Goal: Task Accomplishment & Management: Complete application form

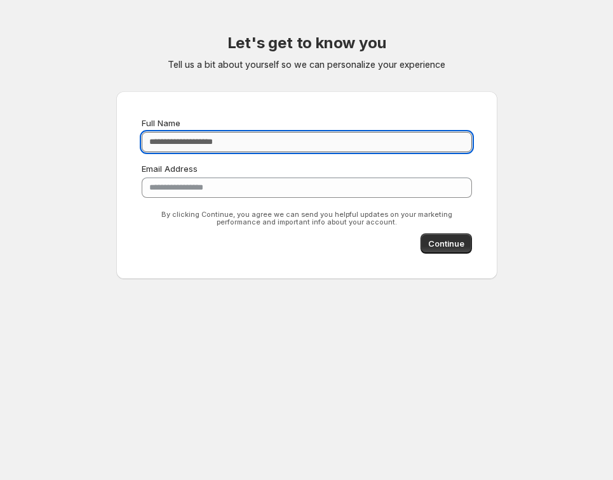
click at [238, 132] on input "Full Name" at bounding box center [307, 142] width 330 height 20
type input "**********"
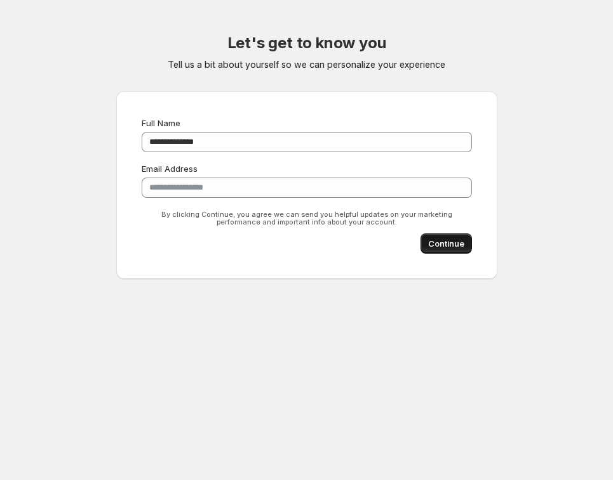
click at [472, 234] on button "Continue" at bounding box center [445, 244] width 51 height 20
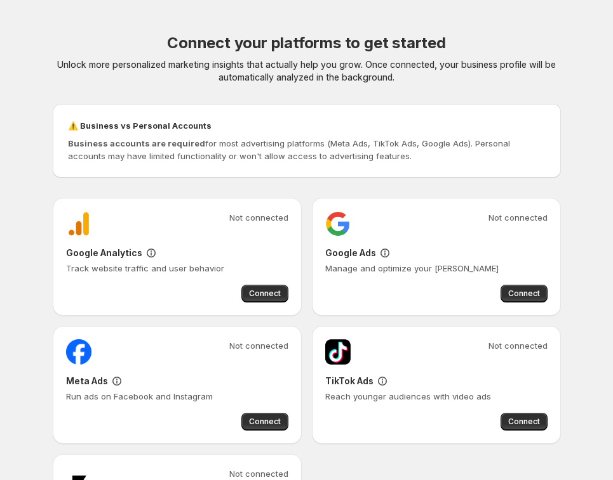
click at [301, 33] on h2 "Connect your platforms to get started" at bounding box center [306, 43] width 279 height 20
click at [256, 114] on div "⚠️ Business vs Personal Accounts Business accounts are required for most advert…" at bounding box center [306, 140] width 487 height 53
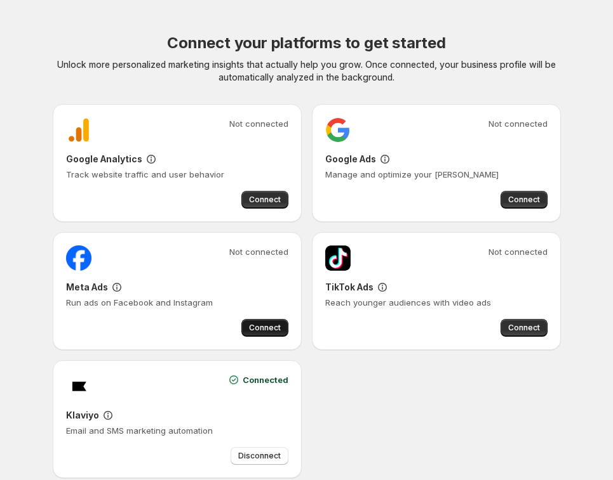
click at [281, 323] on span "Connect" at bounding box center [265, 328] width 32 height 10
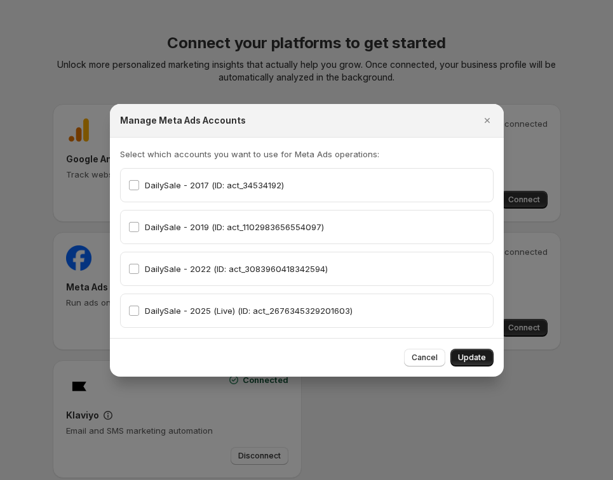
click at [458, 353] on span "Update" at bounding box center [472, 358] width 28 height 10
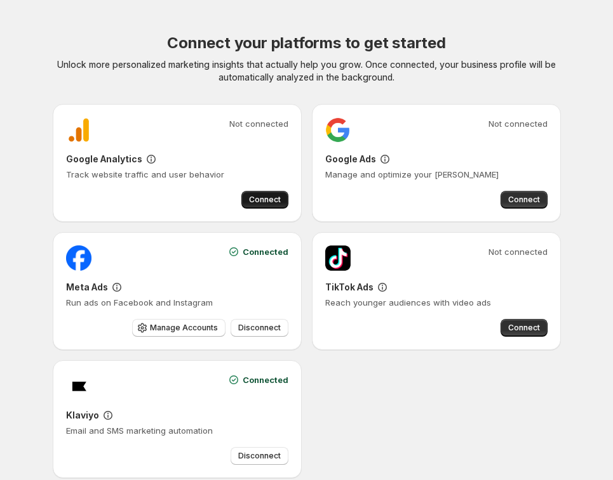
click at [249, 195] on span "Connect" at bounding box center [265, 200] width 32 height 10
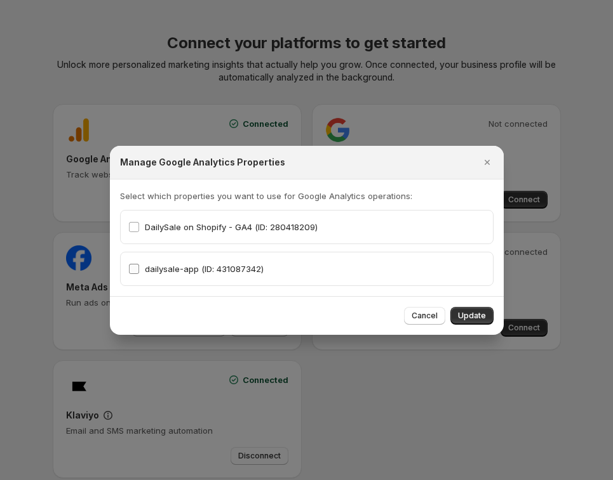
click at [190, 264] on span "dailysale-app (ID: 431087342)" at bounding box center [204, 269] width 119 height 10
click at [458, 311] on span "Update" at bounding box center [472, 316] width 28 height 10
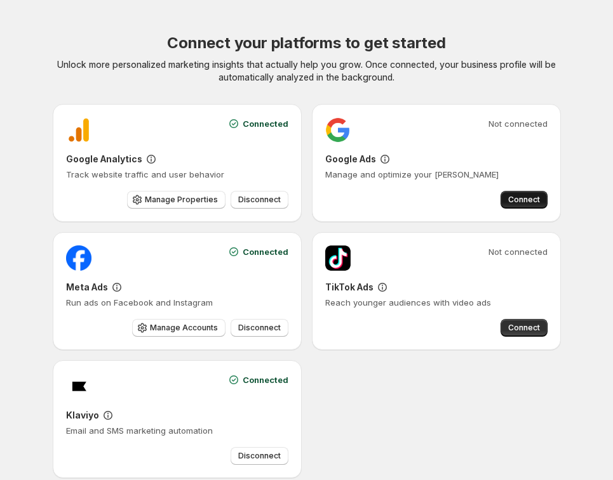
click at [508, 195] on span "Connect" at bounding box center [524, 200] width 32 height 10
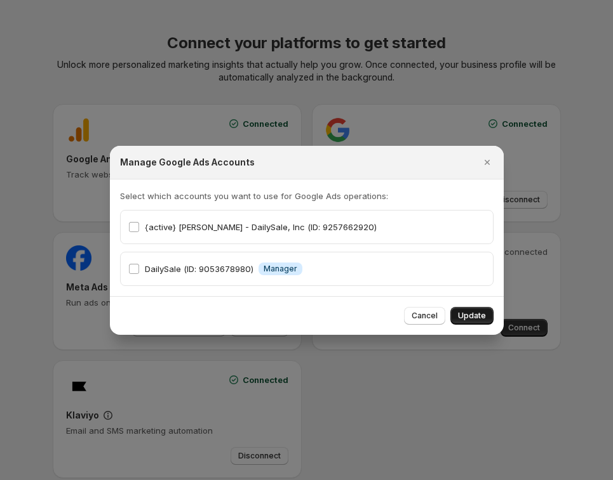
click at [458, 311] on span "Update" at bounding box center [472, 316] width 28 height 10
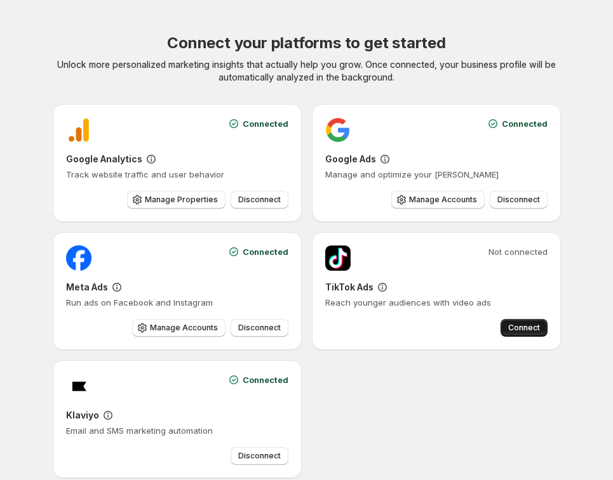
click at [508, 323] on span "Connect" at bounding box center [524, 328] width 32 height 10
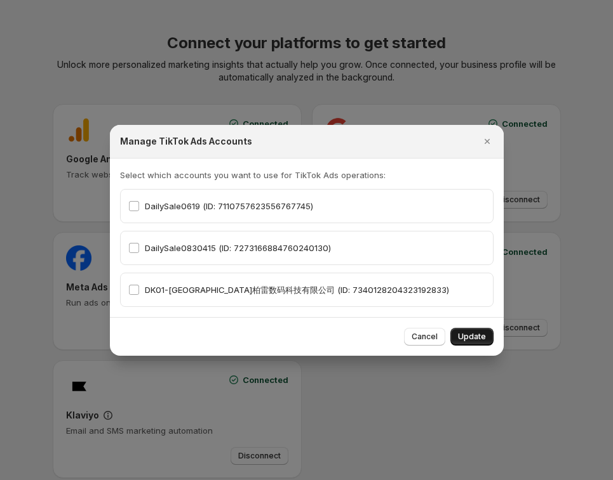
click at [458, 332] on span "Update" at bounding box center [472, 337] width 28 height 10
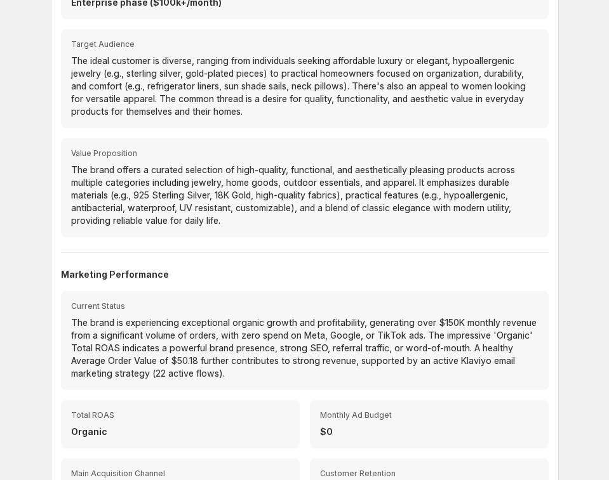
scroll to position [199, 0]
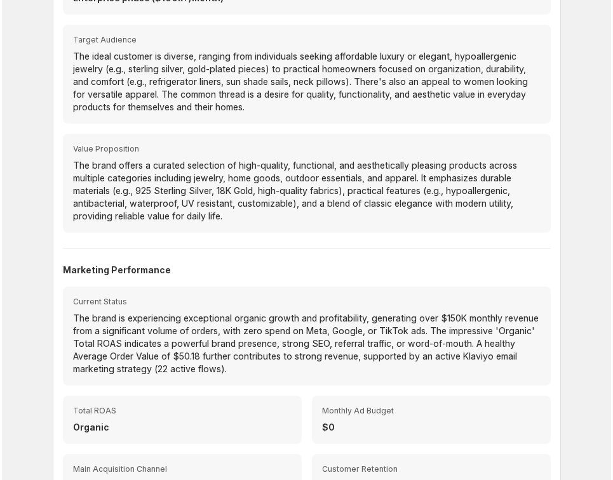
scroll to position [0, 0]
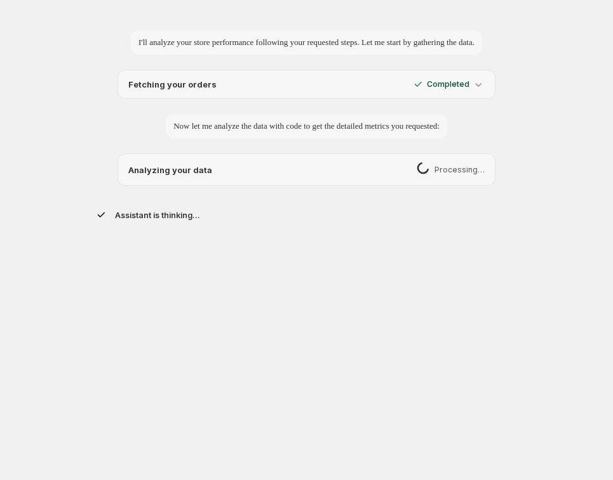
click at [480, 86] on icon at bounding box center [478, 84] width 13 height 13
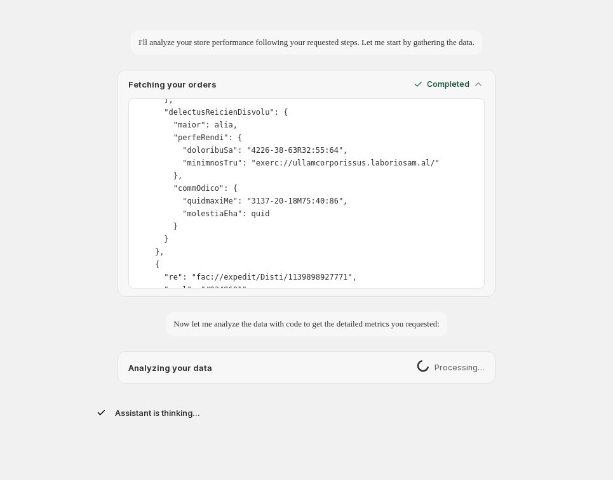
scroll to position [8177, 0]
click at [479, 83] on icon at bounding box center [478, 84] width 13 height 13
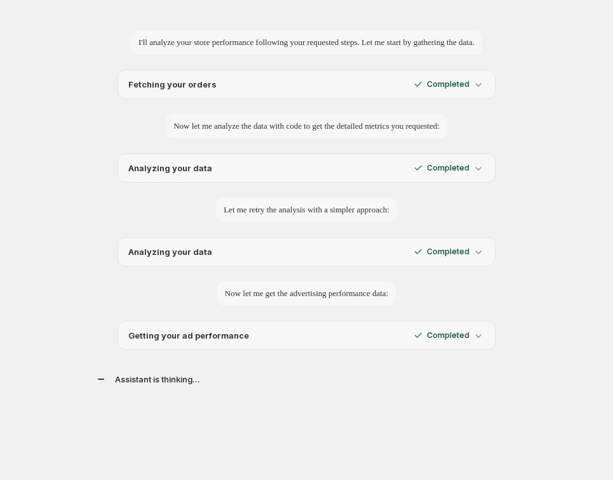
click at [458, 247] on p "Completed" at bounding box center [448, 252] width 43 height 10
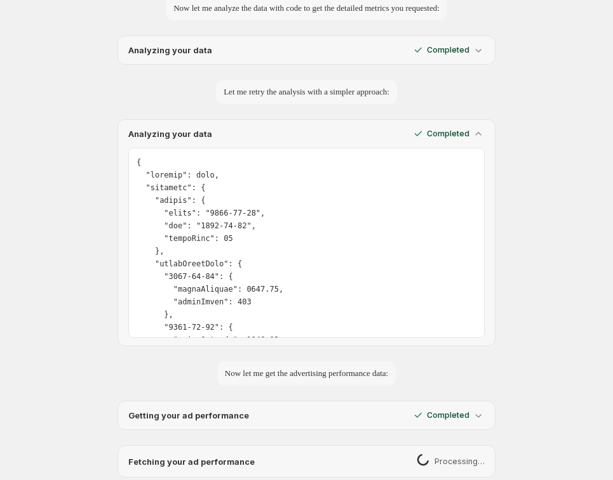
scroll to position [116, 0]
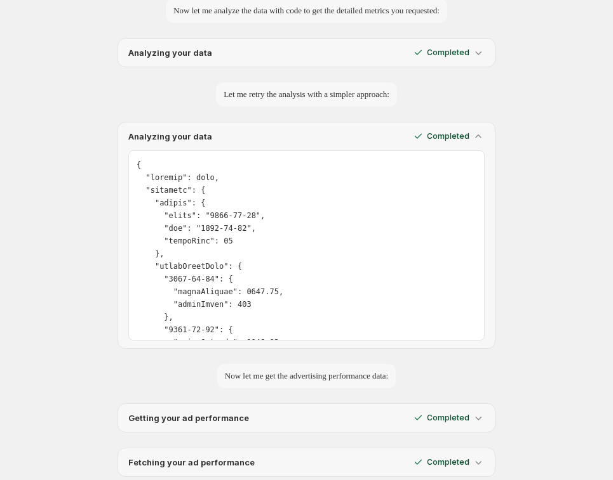
click at [467, 131] on p "Completed" at bounding box center [448, 136] width 43 height 10
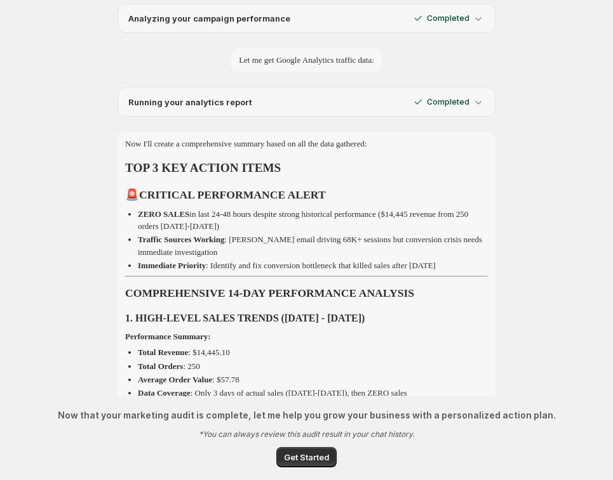
scroll to position [741, 0]
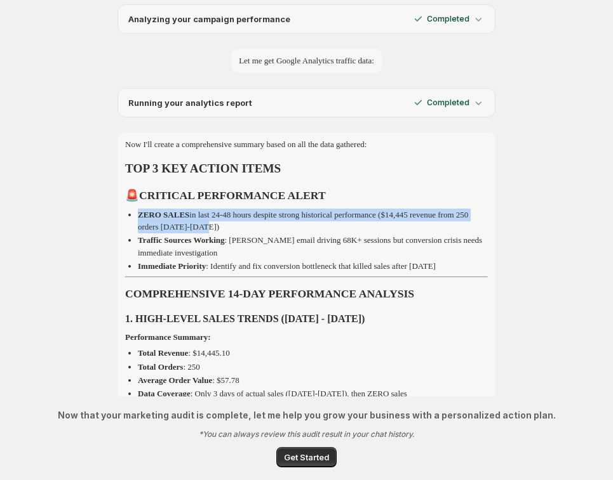
drag, startPoint x: 248, startPoint y: 100, endPoint x: 136, endPoint y: 89, distance: 112.2
click at [138, 209] on li "ZERO SALES in last 24-48 hours despite strong historical performance ($14,445 r…" at bounding box center [313, 221] width 350 height 25
click at [192, 210] on p "ZERO SALES in last 24-48 hours despite strong historical performance ($14,445 r…" at bounding box center [303, 221] width 330 height 22
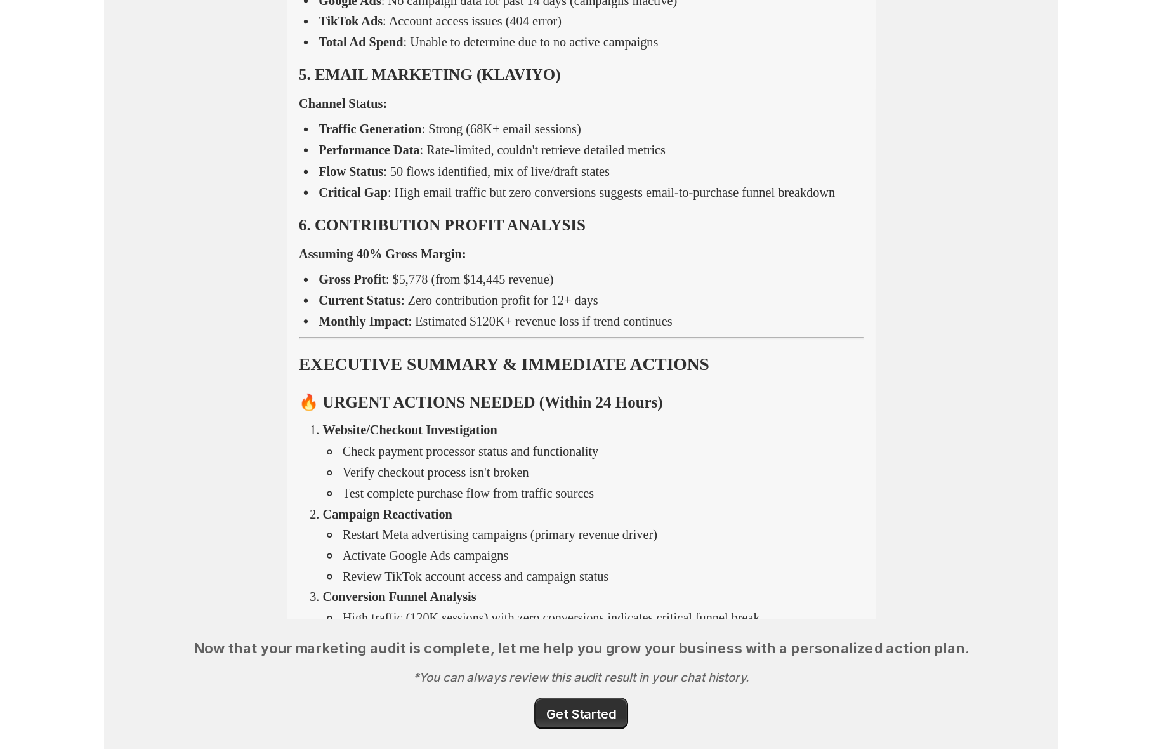
scroll to position [1580, 0]
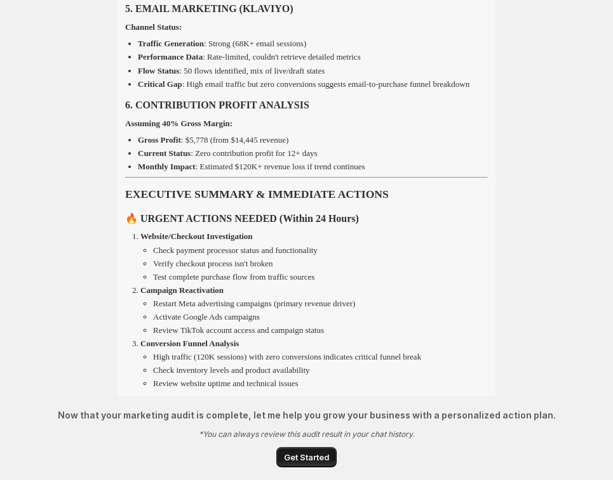
click at [308, 462] on span "Get Started" at bounding box center [306, 457] width 45 height 13
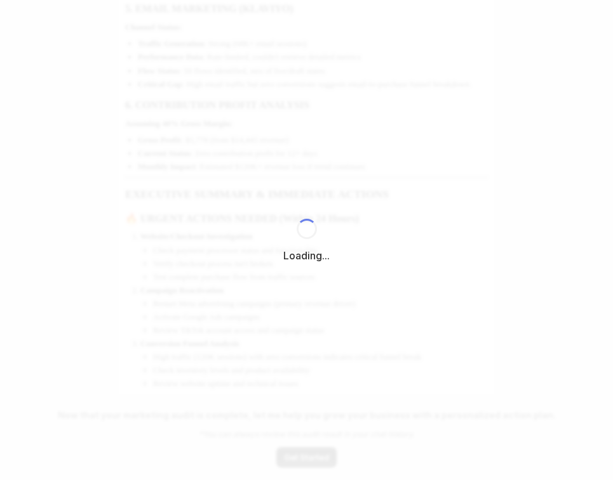
select select "*********"
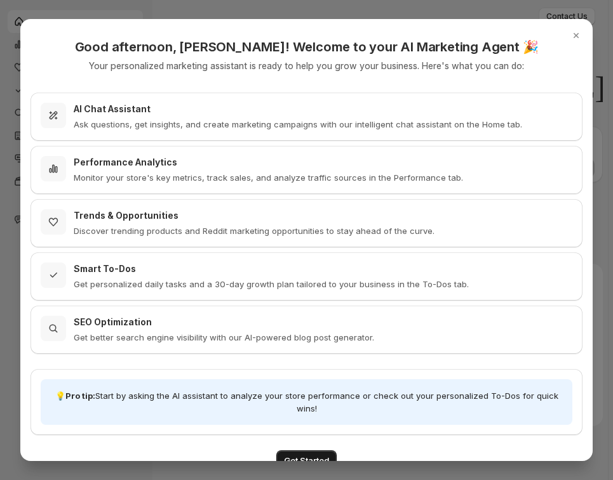
click at [313, 454] on span "Get Started" at bounding box center [306, 460] width 45 height 13
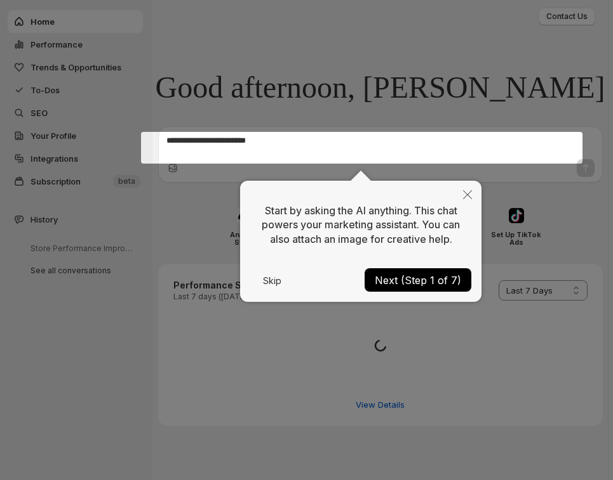
click at [435, 277] on button "Next (Step 1 of 7)" at bounding box center [417, 279] width 107 height 23
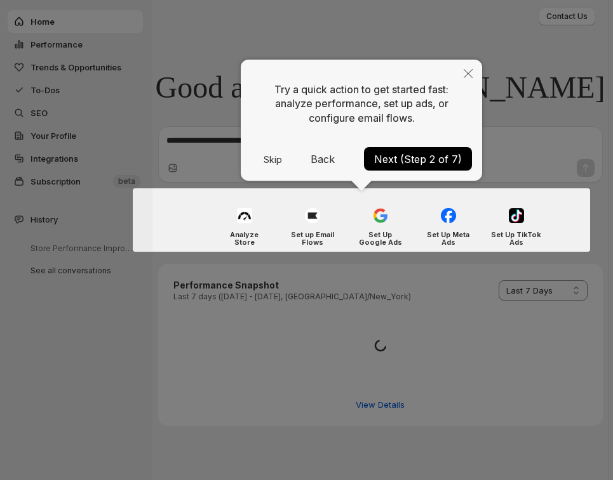
click at [430, 153] on button "Next (Step 2 of 7)" at bounding box center [418, 158] width 108 height 23
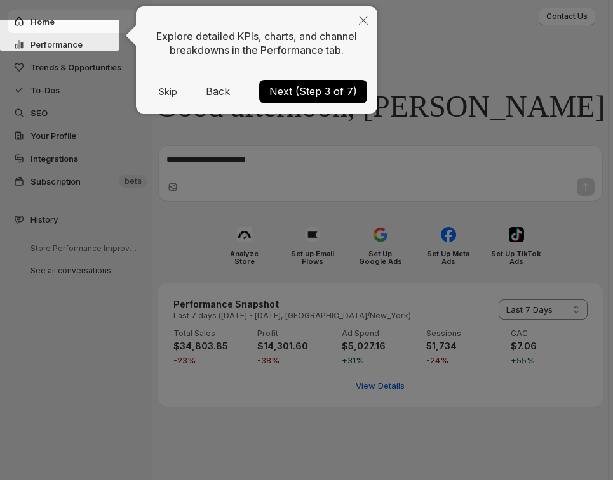
click at [316, 88] on button "Next (Step 3 of 7)" at bounding box center [313, 91] width 108 height 23
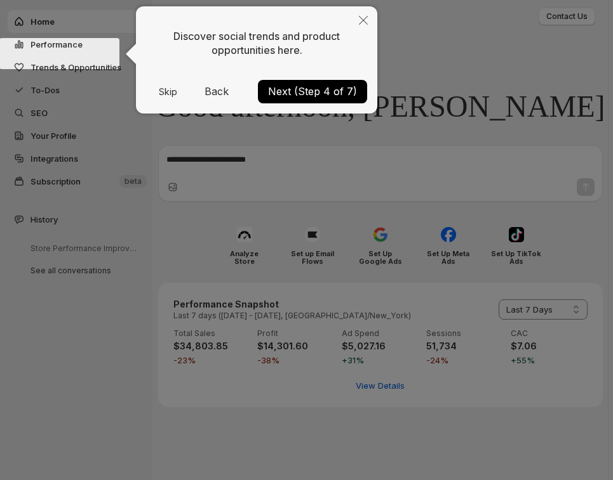
click at [336, 91] on button "Next (Step 4 of 7)" at bounding box center [312, 91] width 109 height 23
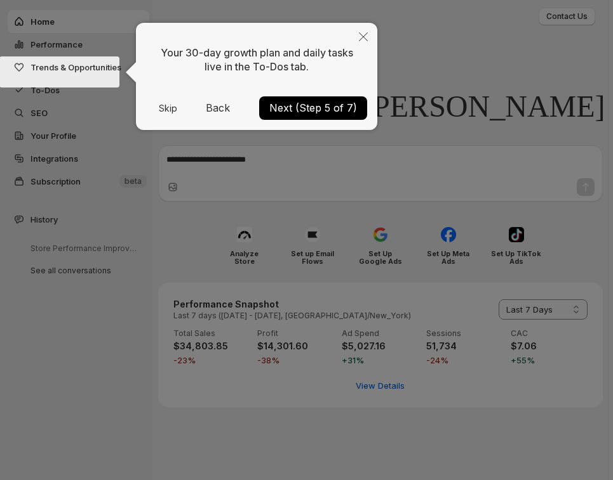
click at [328, 103] on button "Next (Step 5 of 7)" at bounding box center [313, 107] width 108 height 23
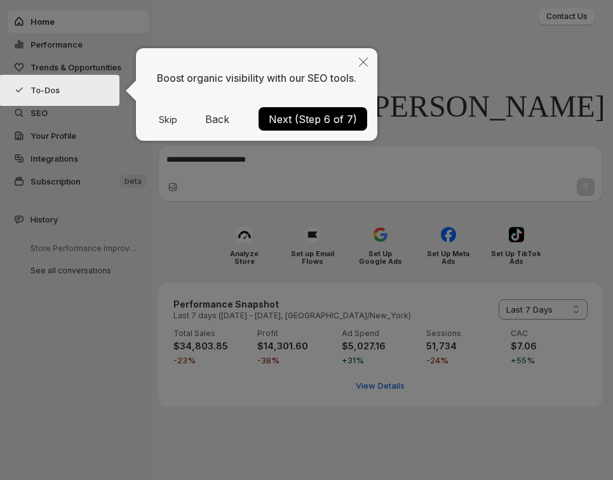
click at [329, 115] on button "Next (Step 6 of 7)" at bounding box center [312, 118] width 109 height 23
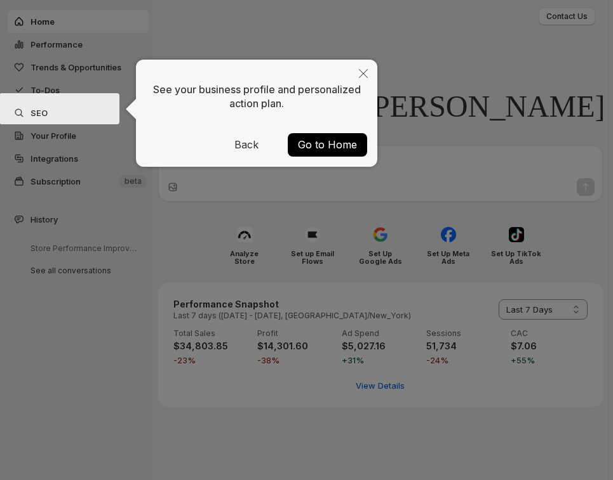
click at [331, 138] on button "Go to Home" at bounding box center [327, 144] width 79 height 23
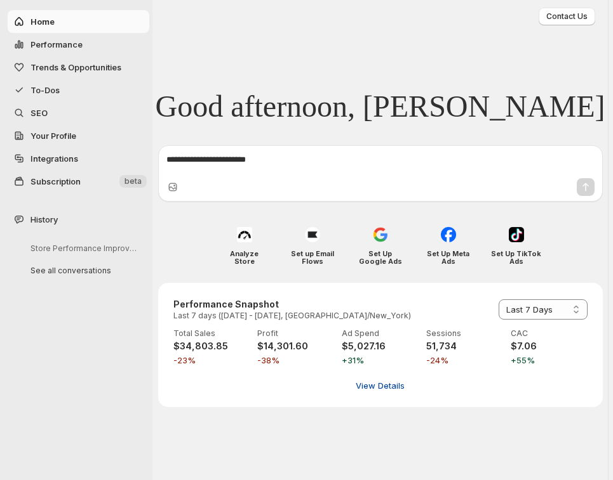
click at [363, 380] on span "View Details" at bounding box center [379, 386] width 49 height 13
select select "**********"
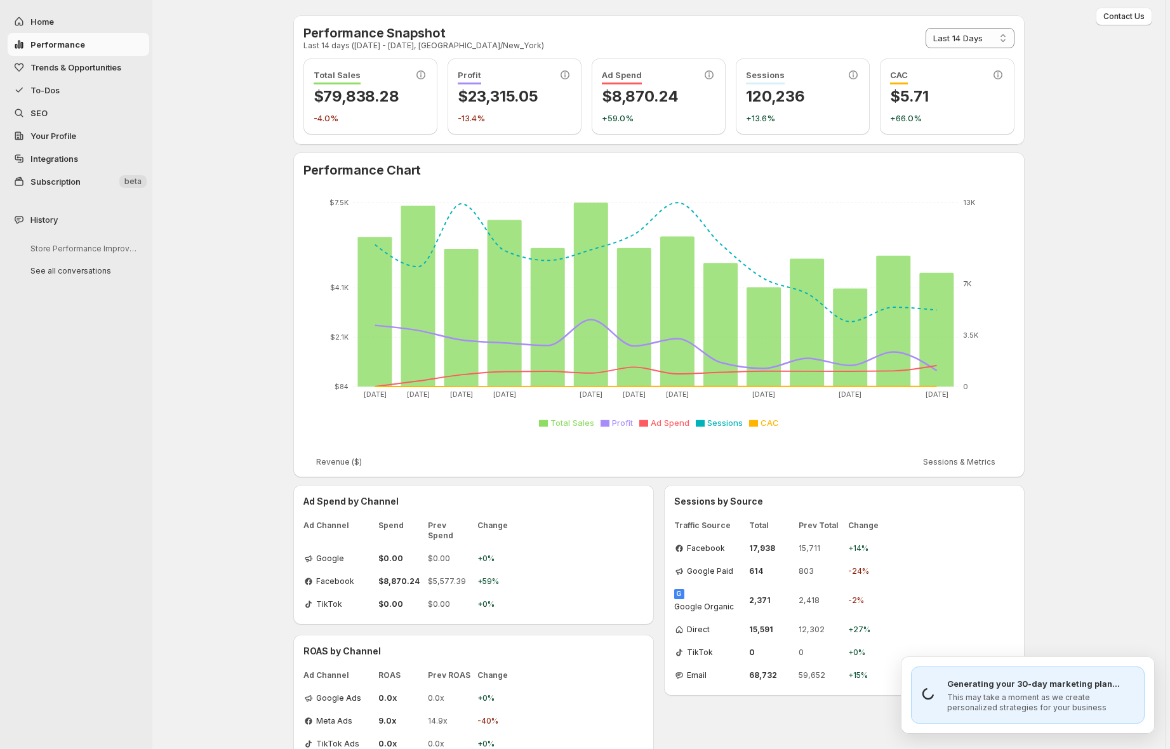
click at [65, 62] on span "Trends & Opportunities" at bounding box center [75, 67] width 91 height 10
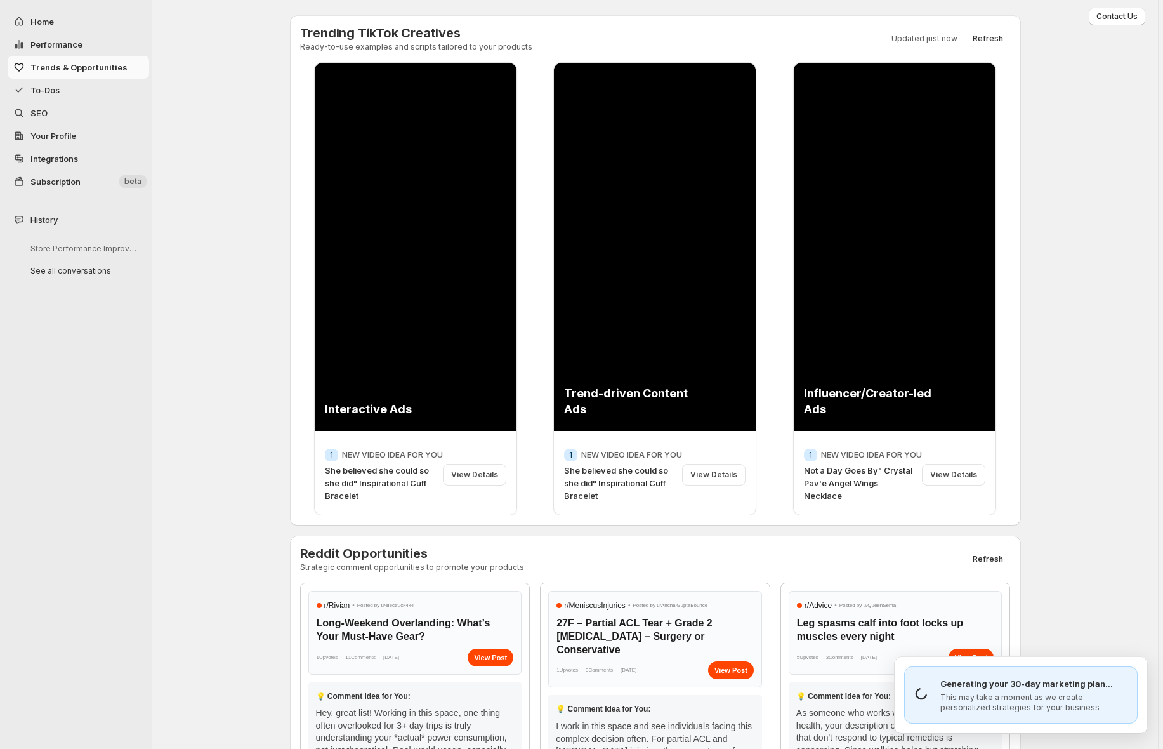
click at [48, 84] on span "To-Dos" at bounding box center [88, 90] width 116 height 13
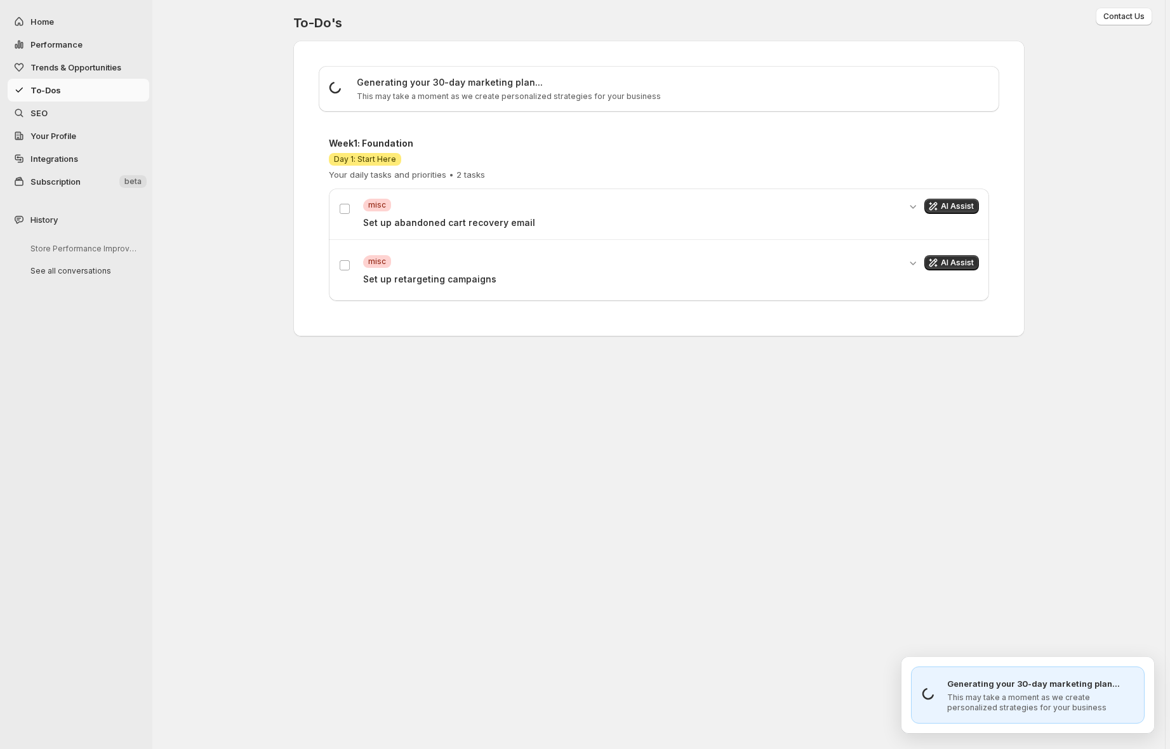
click at [49, 107] on span "SEO" at bounding box center [88, 113] width 116 height 13
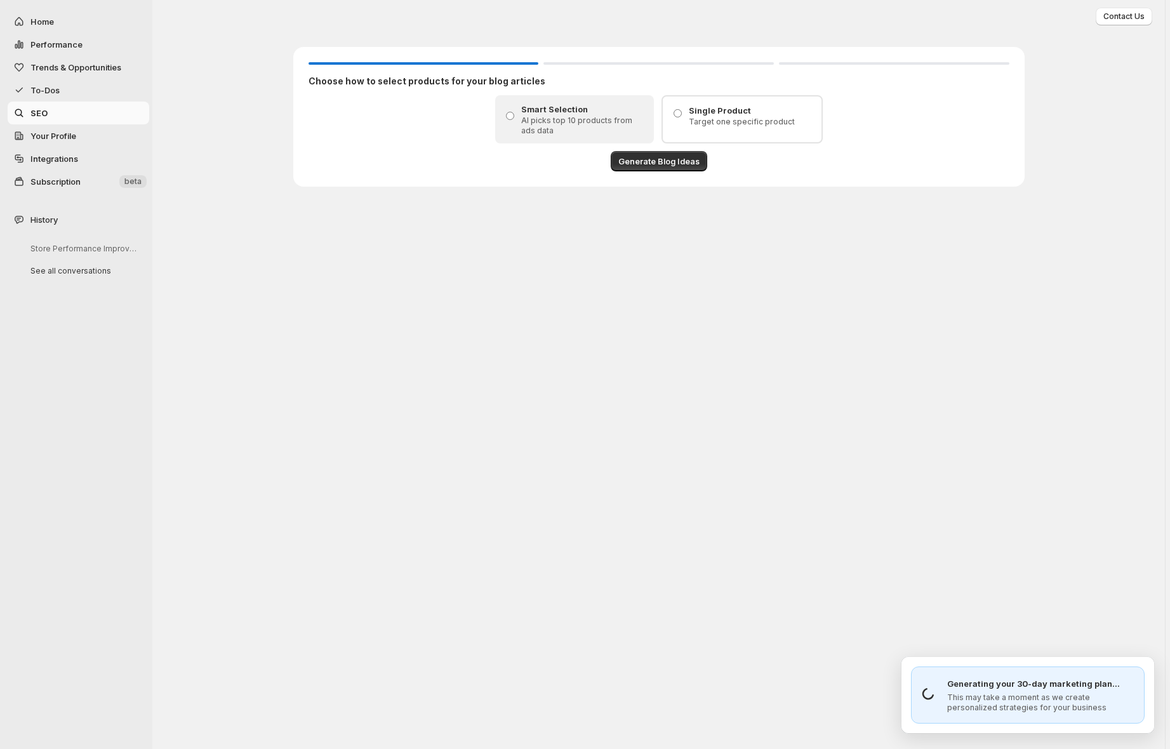
click at [58, 79] on button "To-Dos" at bounding box center [79, 90] width 142 height 23
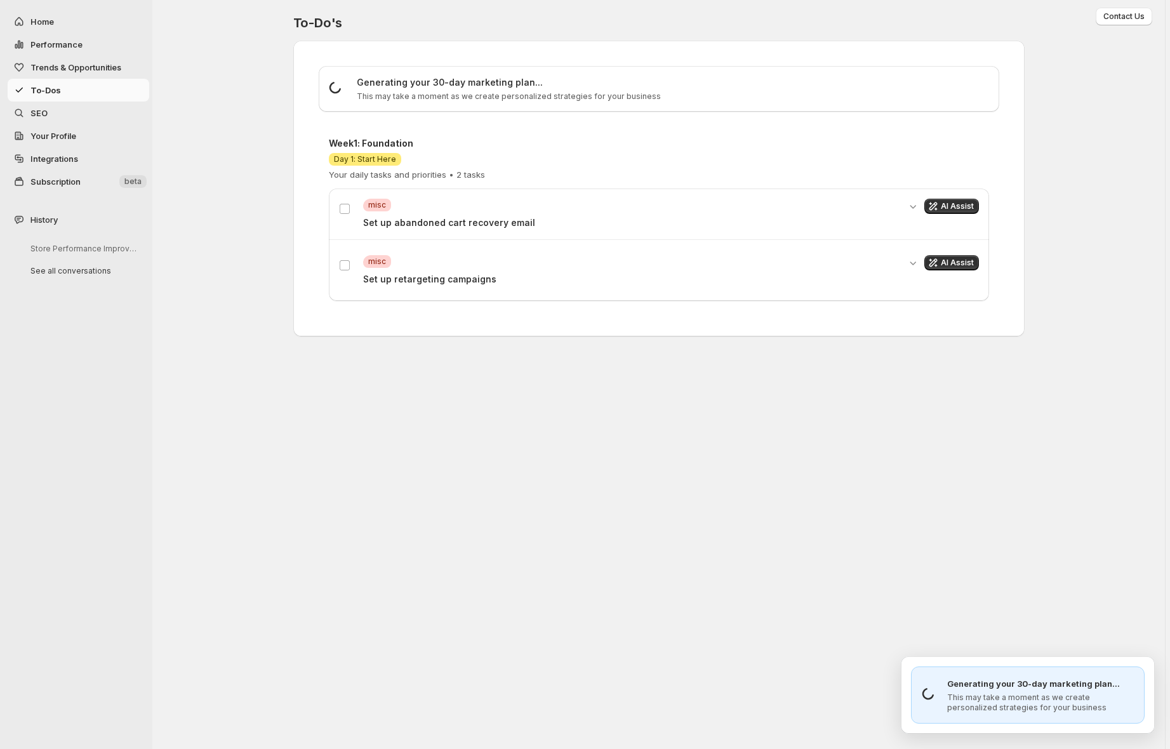
click at [41, 107] on span "SEO" at bounding box center [88, 113] width 116 height 13
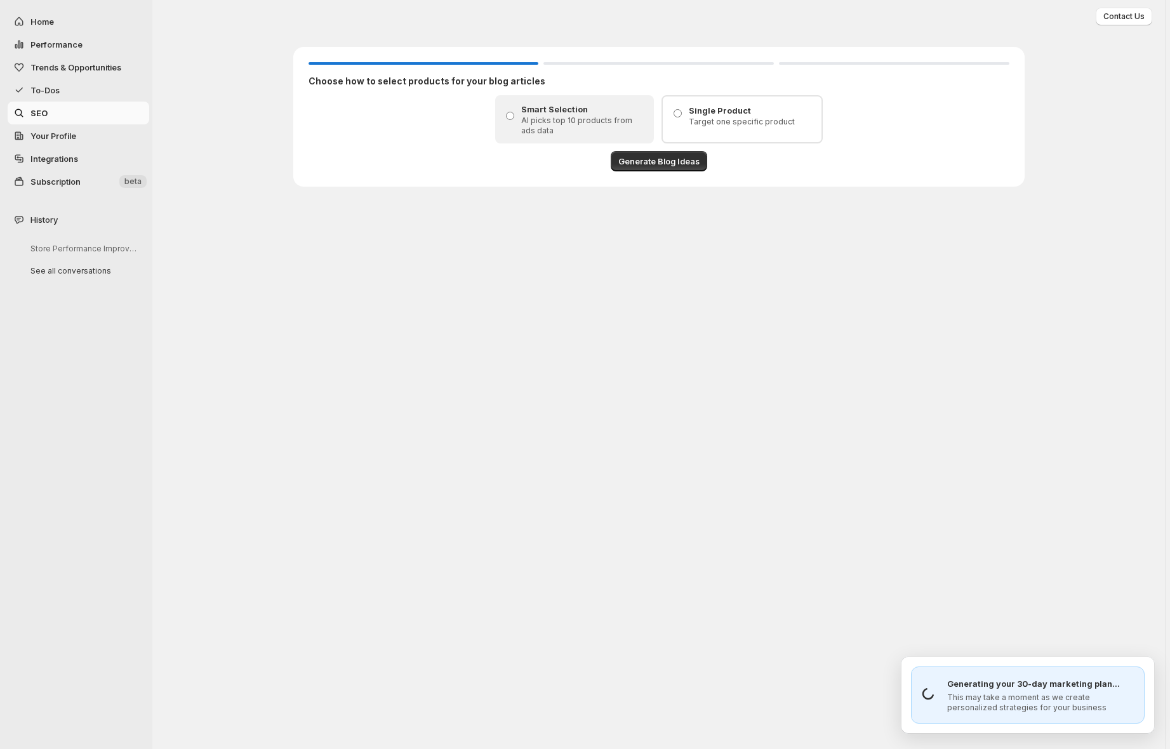
click at [67, 129] on span "Your Profile" at bounding box center [88, 135] width 116 height 13
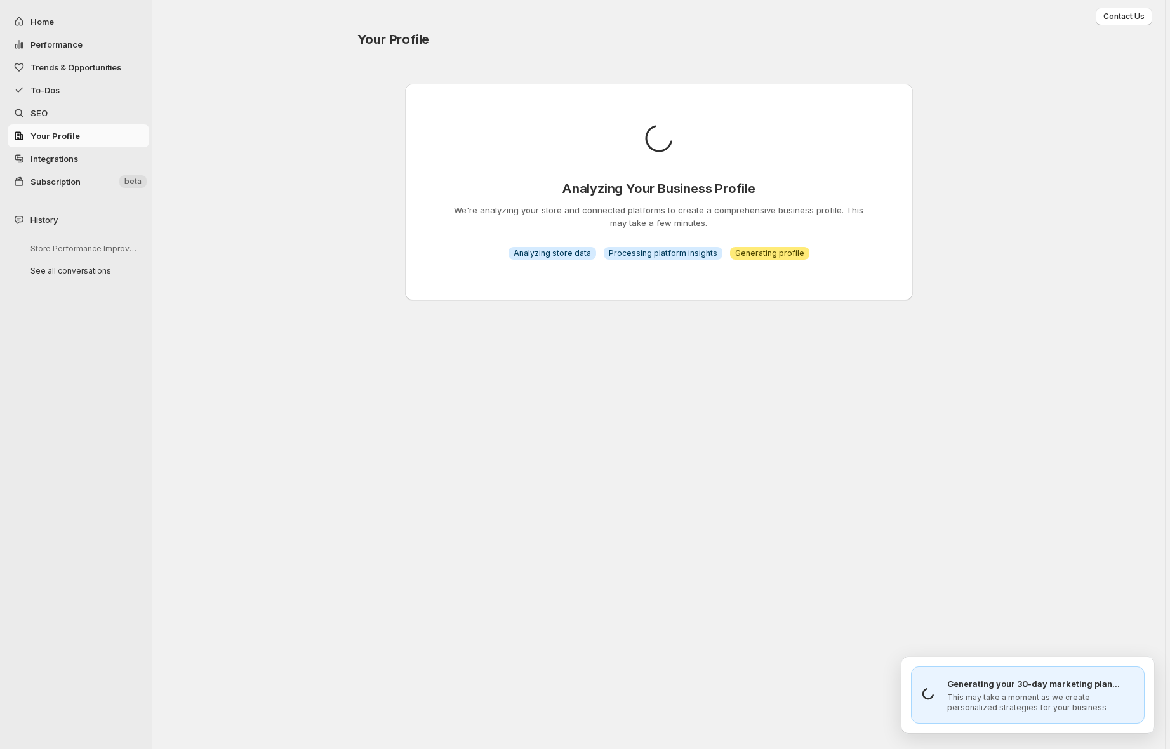
click at [61, 152] on span "Integrations" at bounding box center [88, 158] width 116 height 13
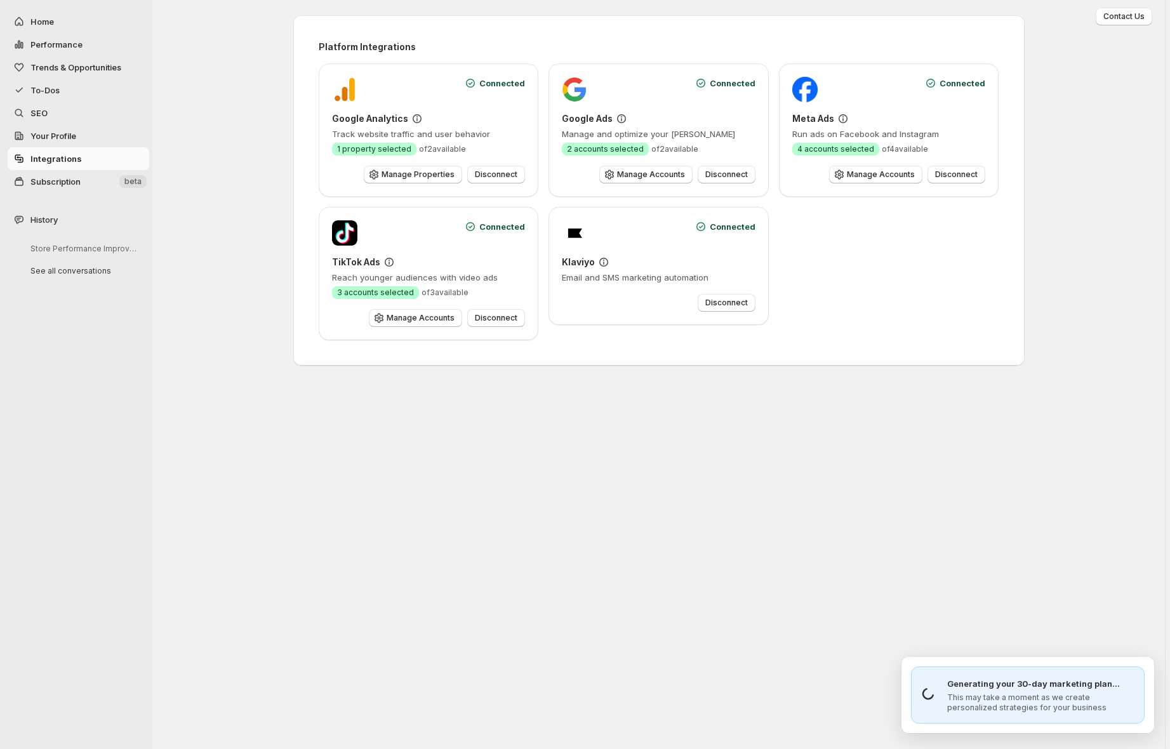
click at [65, 175] on span "Subscription" at bounding box center [73, 181] width 86 height 13
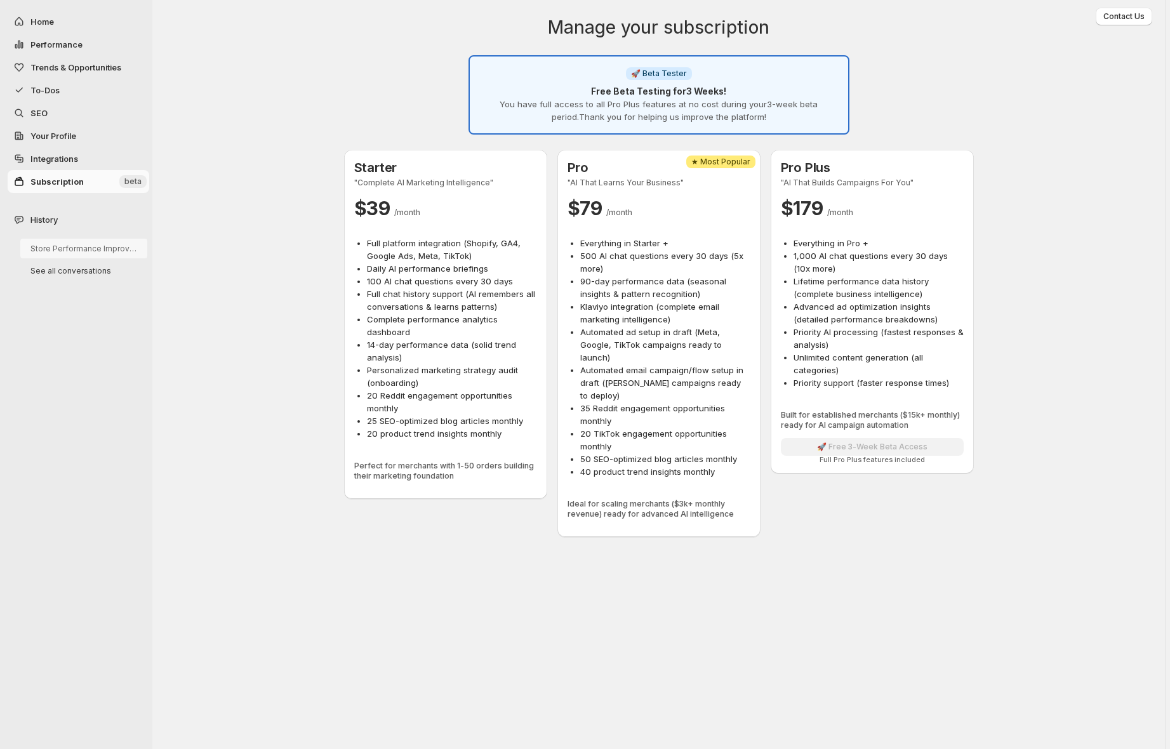
click at [48, 239] on button "Store Performance Improvement Analysis" at bounding box center [83, 249] width 127 height 20
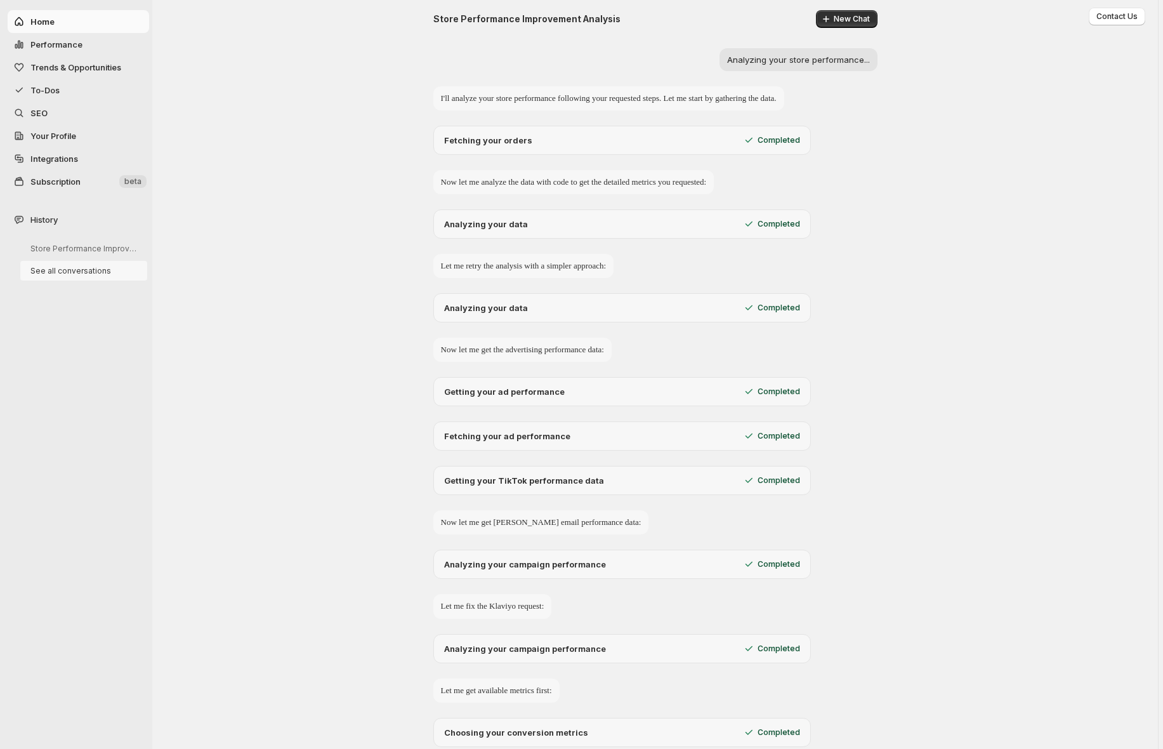
click at [54, 261] on button "See all conversations" at bounding box center [83, 271] width 127 height 20
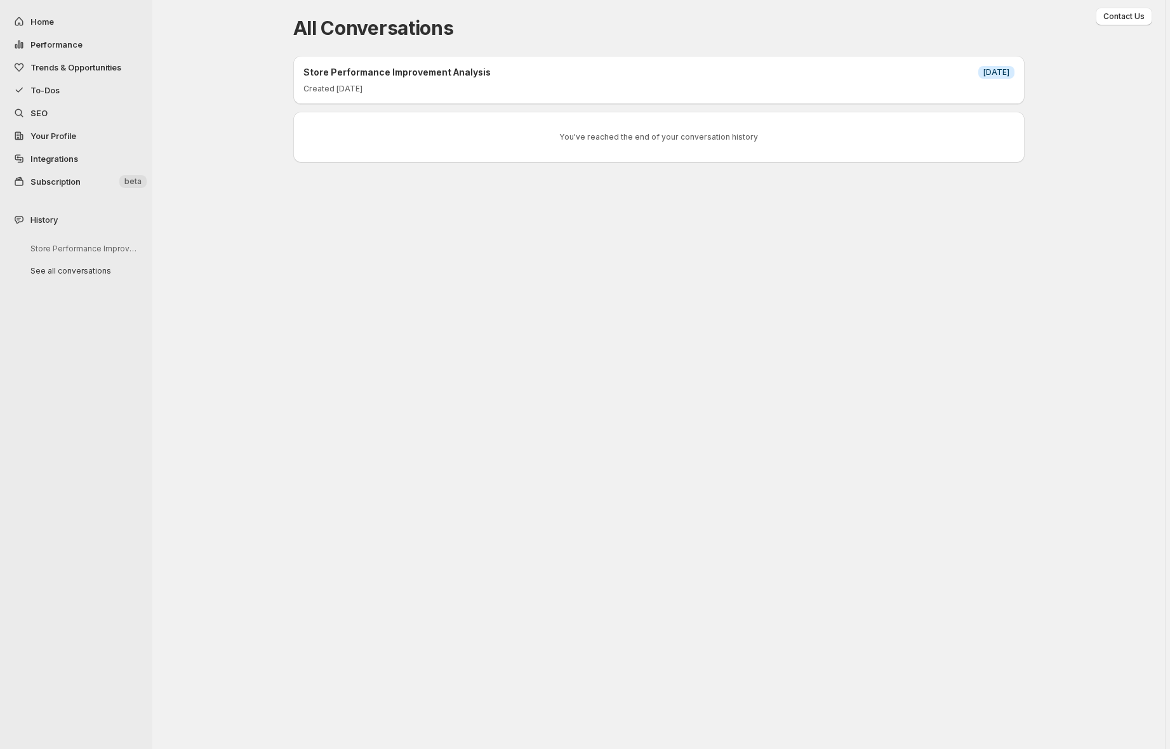
click at [55, 39] on span "Performance" at bounding box center [56, 44] width 52 height 10
select select "**********"
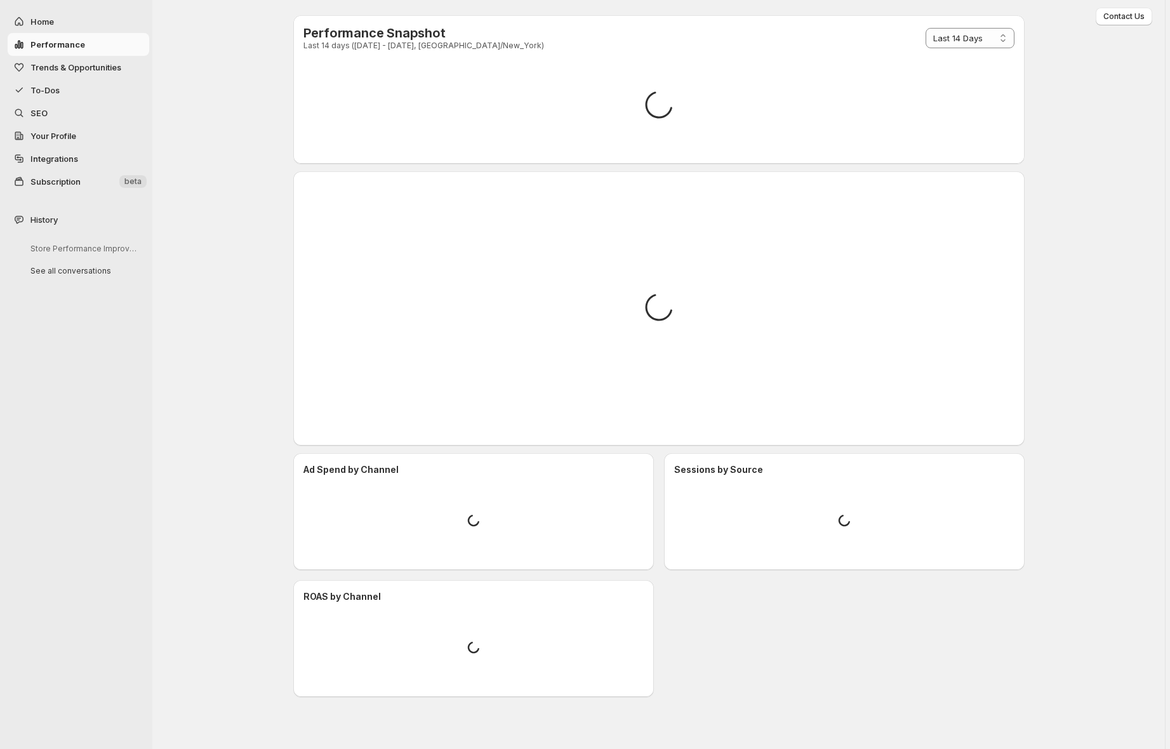
click at [58, 15] on span "Home" at bounding box center [88, 21] width 116 height 13
select select "**********"
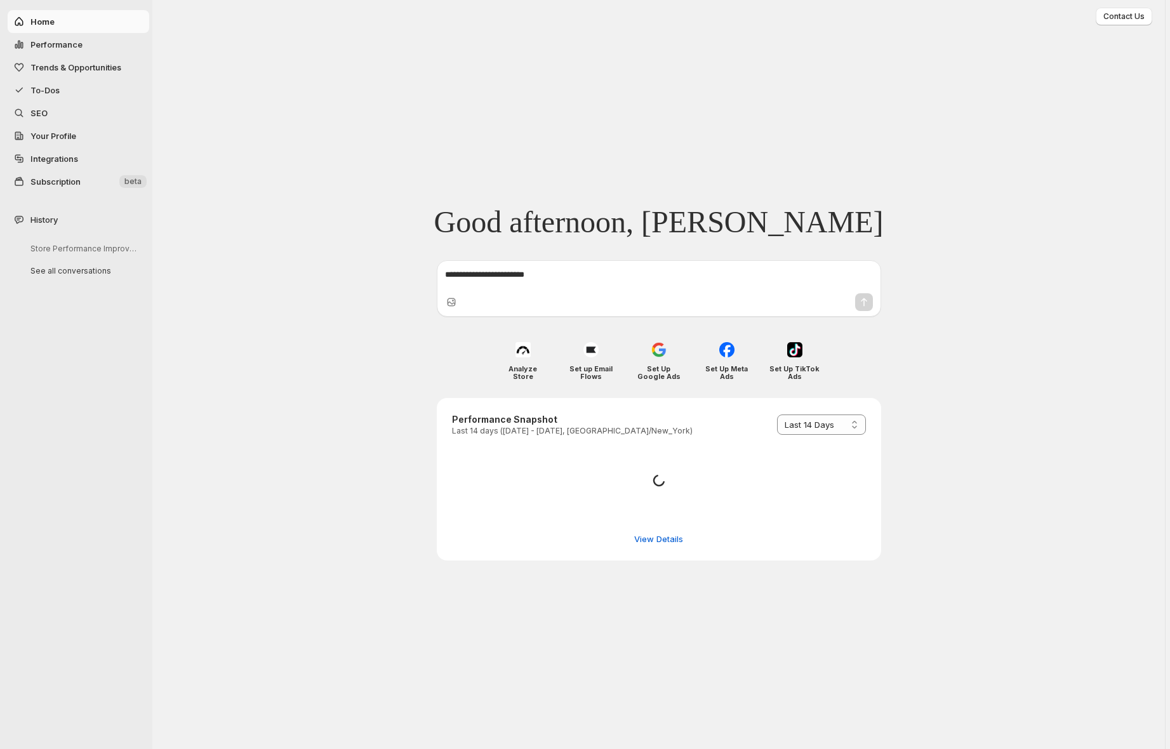
click at [506, 283] on textarea at bounding box center [659, 277] width 428 height 19
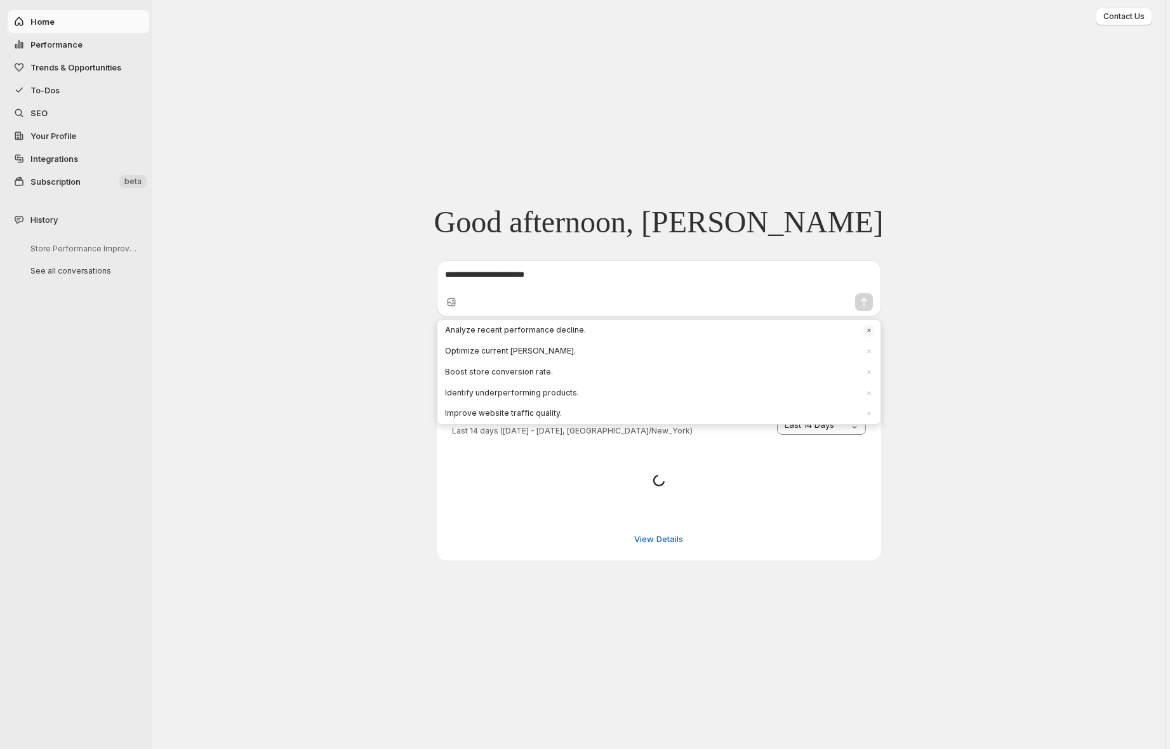
click at [552, 279] on textarea at bounding box center [659, 277] width 428 height 19
click at [486, 331] on span "Analyze recent performance decline." at bounding box center [651, 330] width 413 height 11
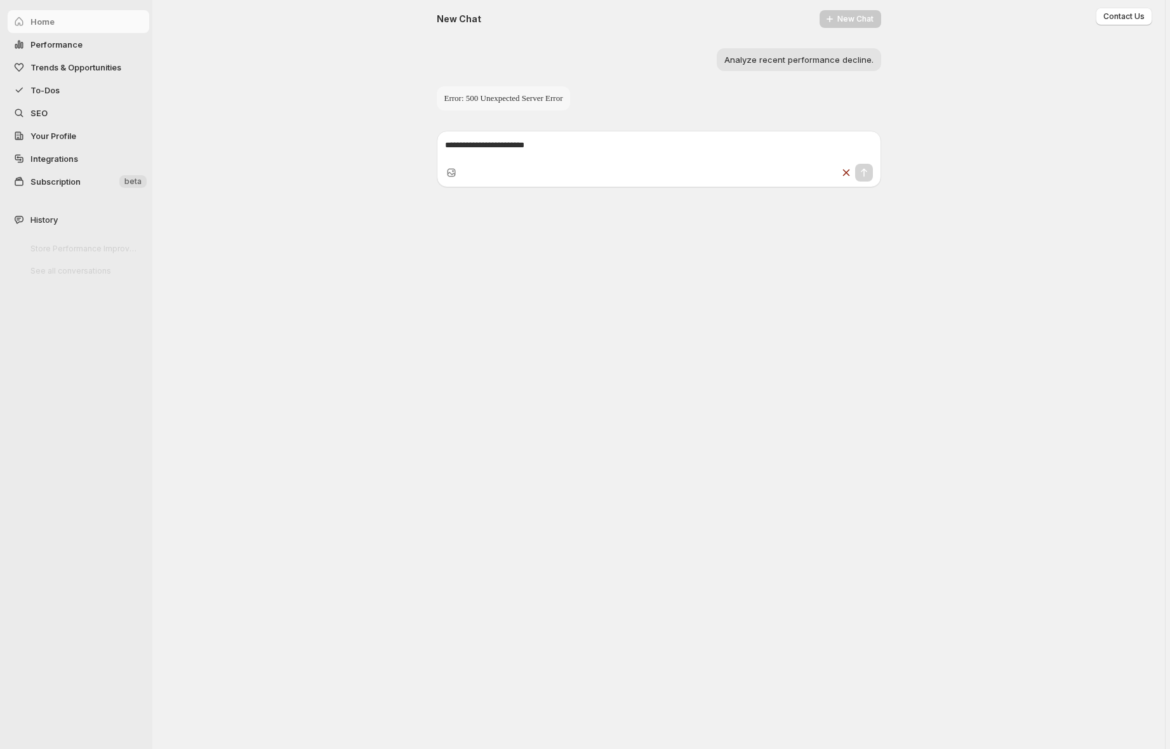
click at [498, 139] on textarea at bounding box center [659, 148] width 428 height 19
click at [508, 139] on textarea at bounding box center [659, 148] width 428 height 19
click at [509, 139] on textarea at bounding box center [659, 148] width 428 height 19
click at [612, 166] on icon "Stop response" at bounding box center [846, 172] width 13 height 13
click at [612, 139] on textarea at bounding box center [659, 148] width 428 height 19
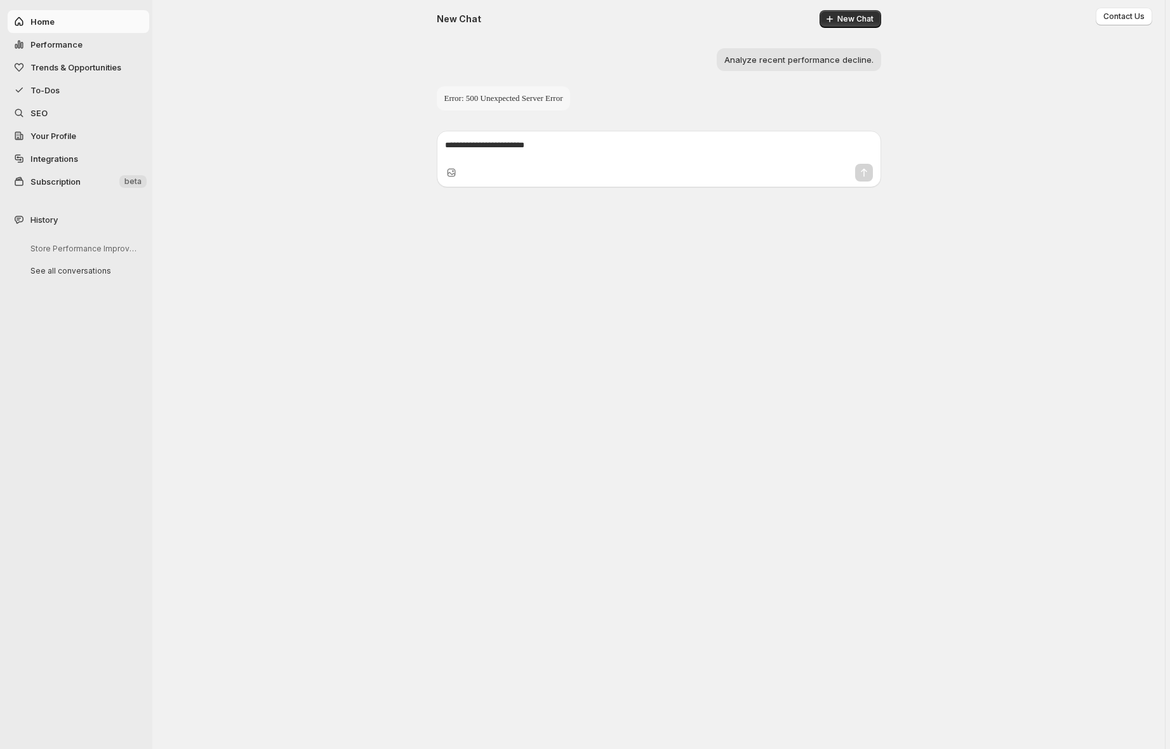
click at [579, 139] on textarea at bounding box center [659, 148] width 428 height 19
click at [29, 10] on button "Home" at bounding box center [79, 21] width 142 height 23
select select "**********"
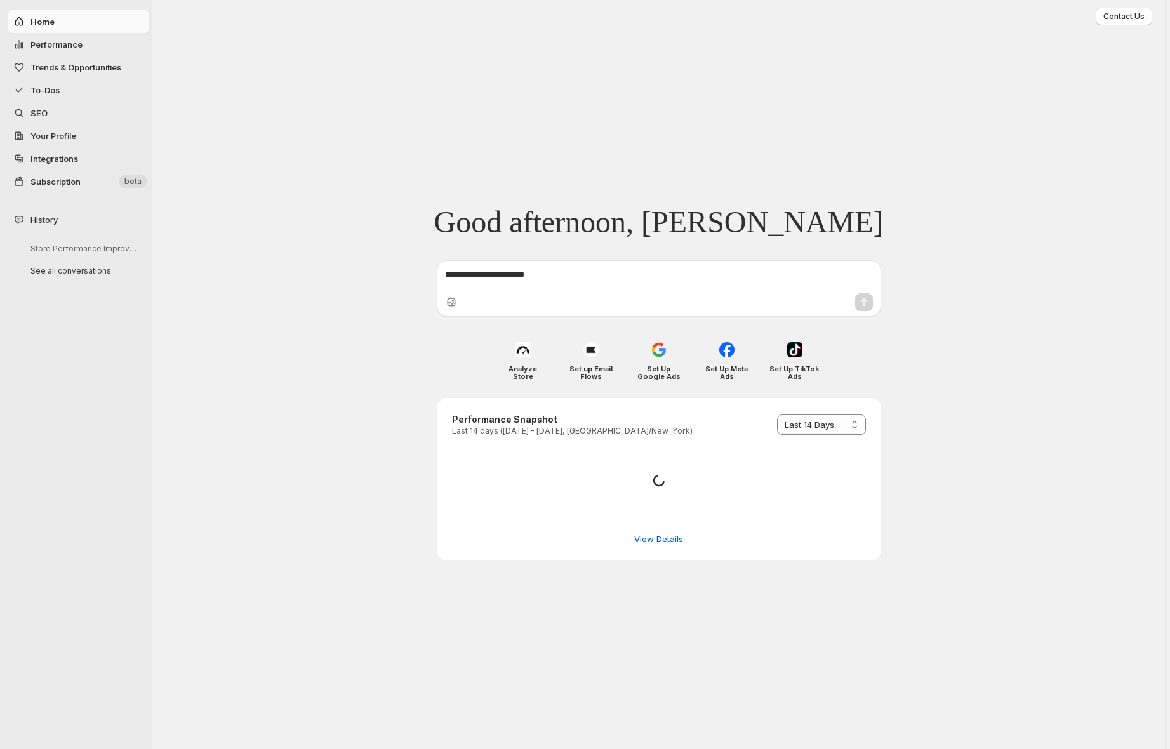
click at [530, 277] on textarea at bounding box center [659, 277] width 428 height 19
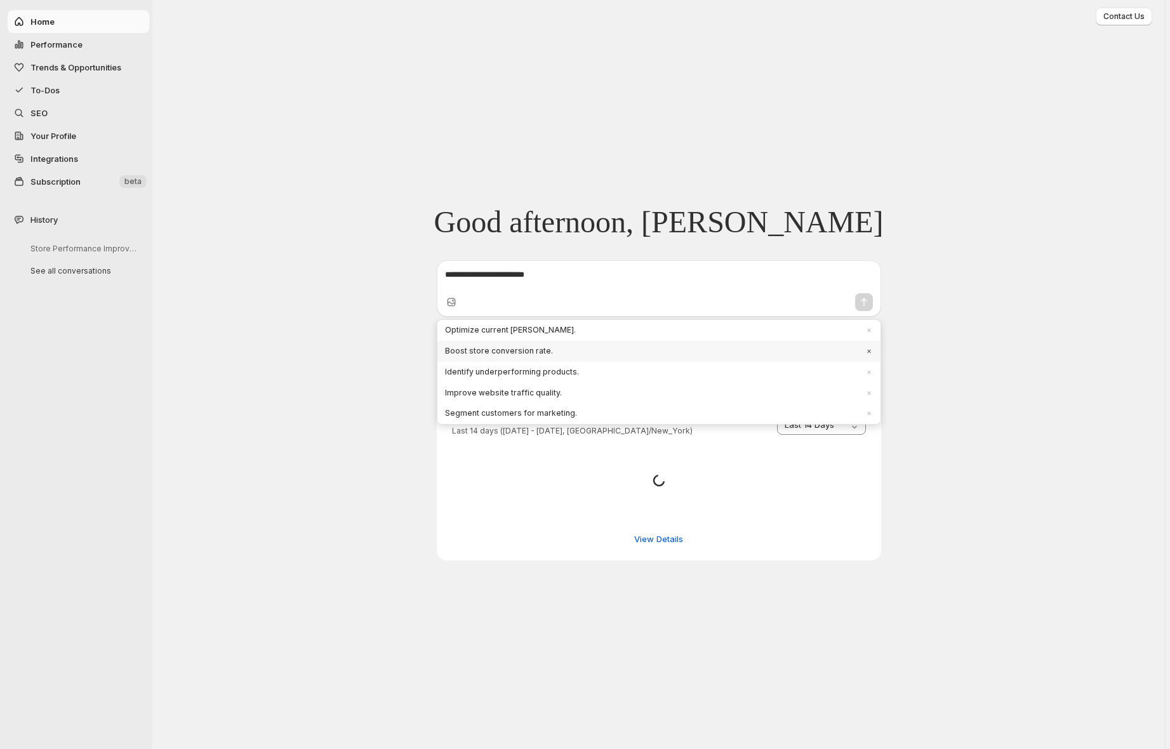
click at [557, 349] on span "Boost store conversion rate." at bounding box center [651, 351] width 413 height 11
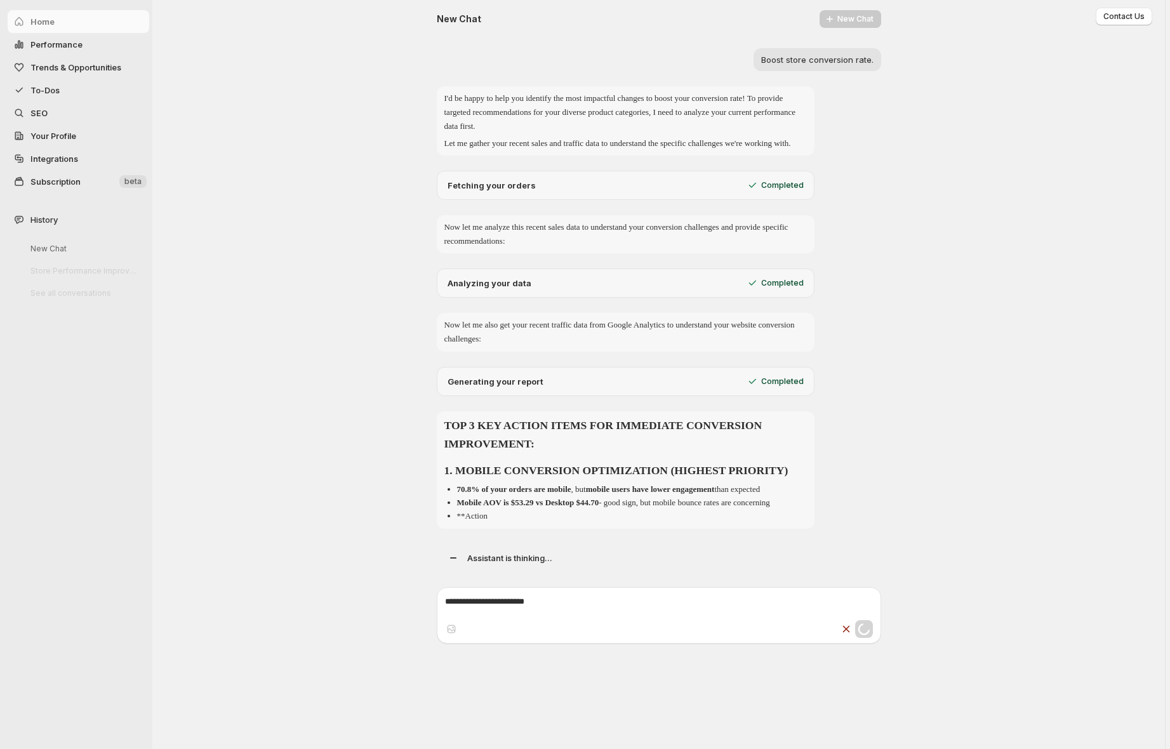
click at [359, 181] on div "New Chat New Chat Boost store conversion rate. I'd be happy to help you identif…" at bounding box center [659, 291] width 762 height 582
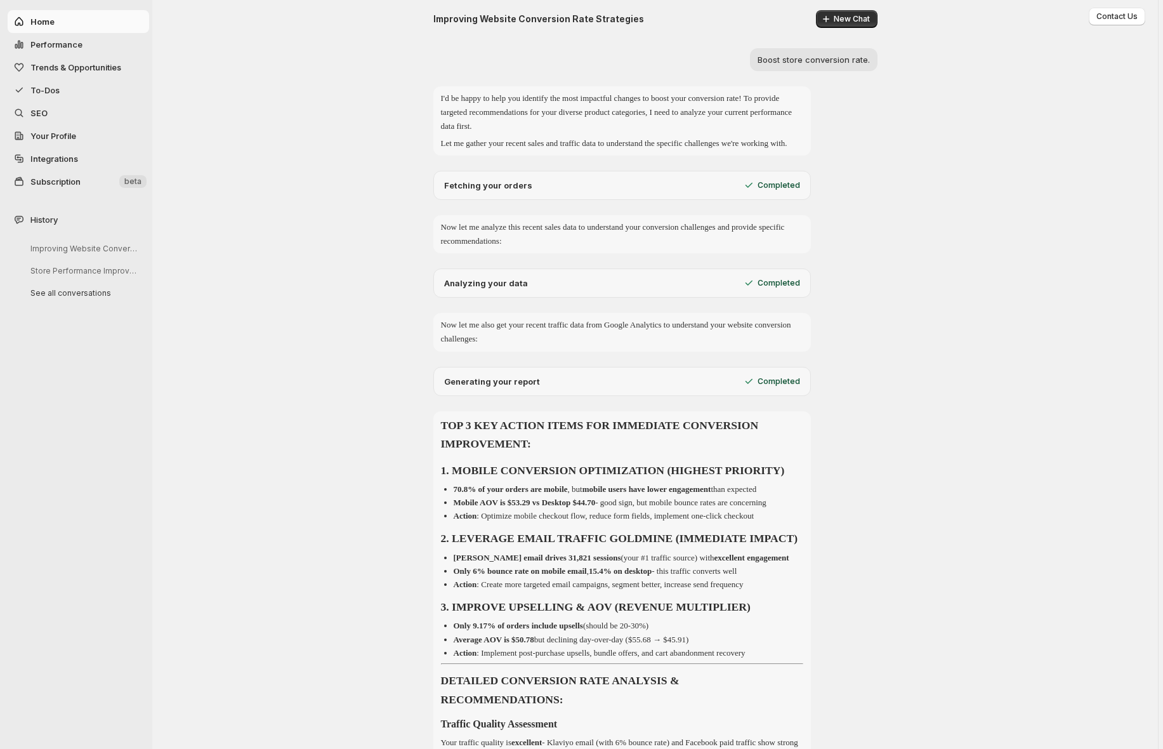
scroll to position [661, 0]
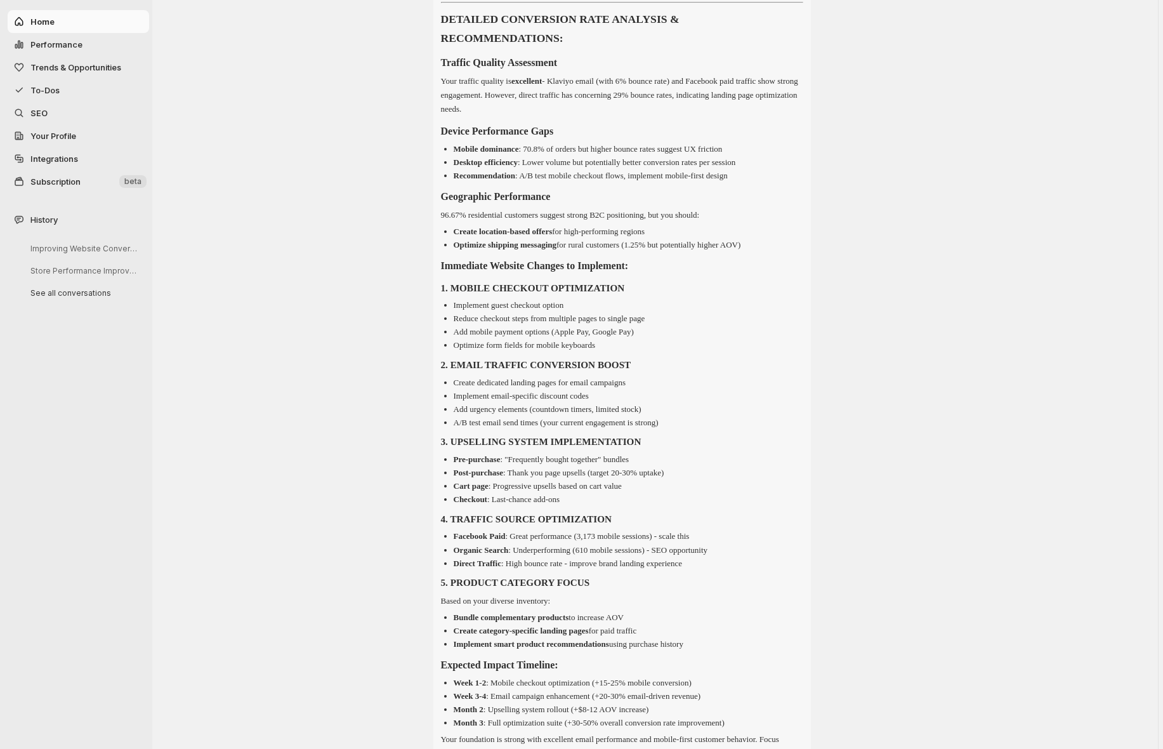
click at [55, 15] on span "Home" at bounding box center [88, 21] width 116 height 13
select select "**********"
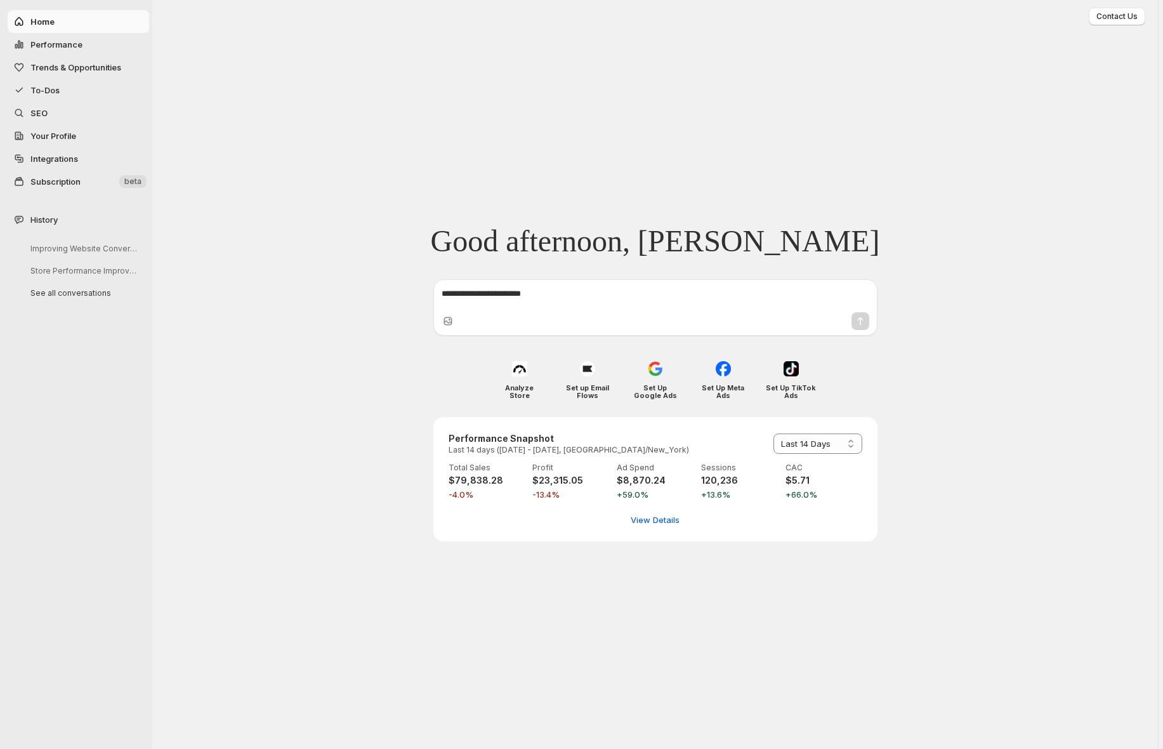
scroll to position [0, 0]
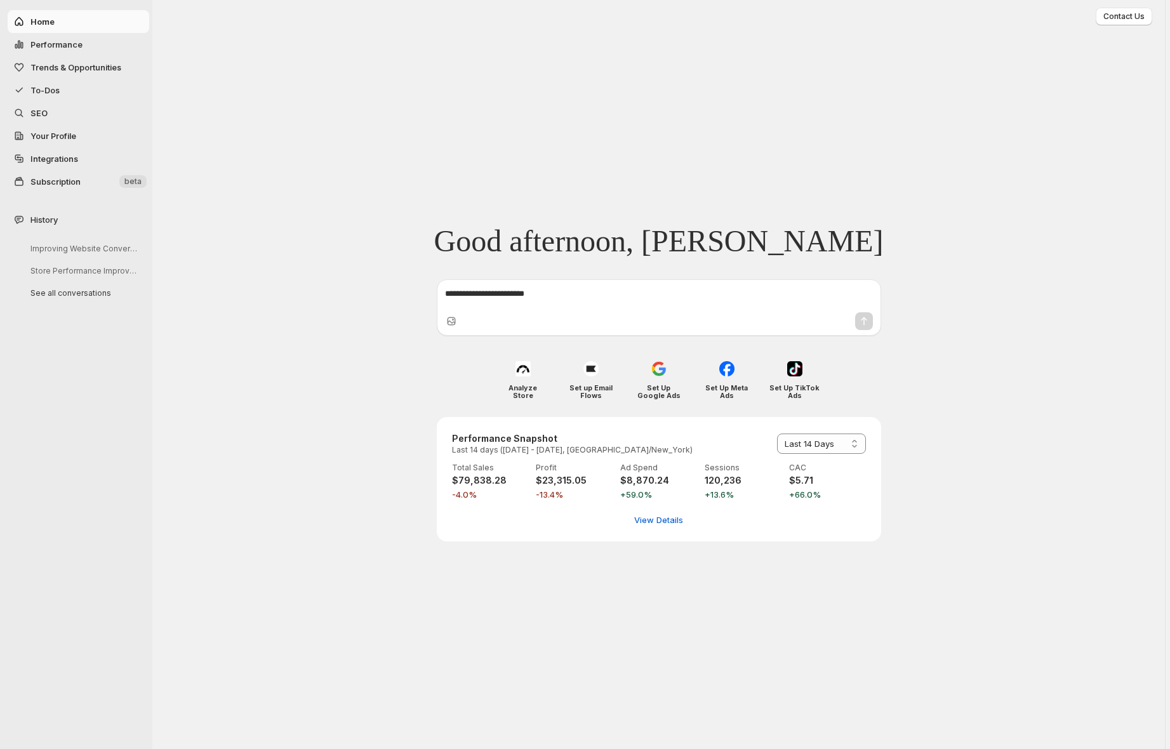
click at [580, 307] on textarea at bounding box center [659, 297] width 428 height 19
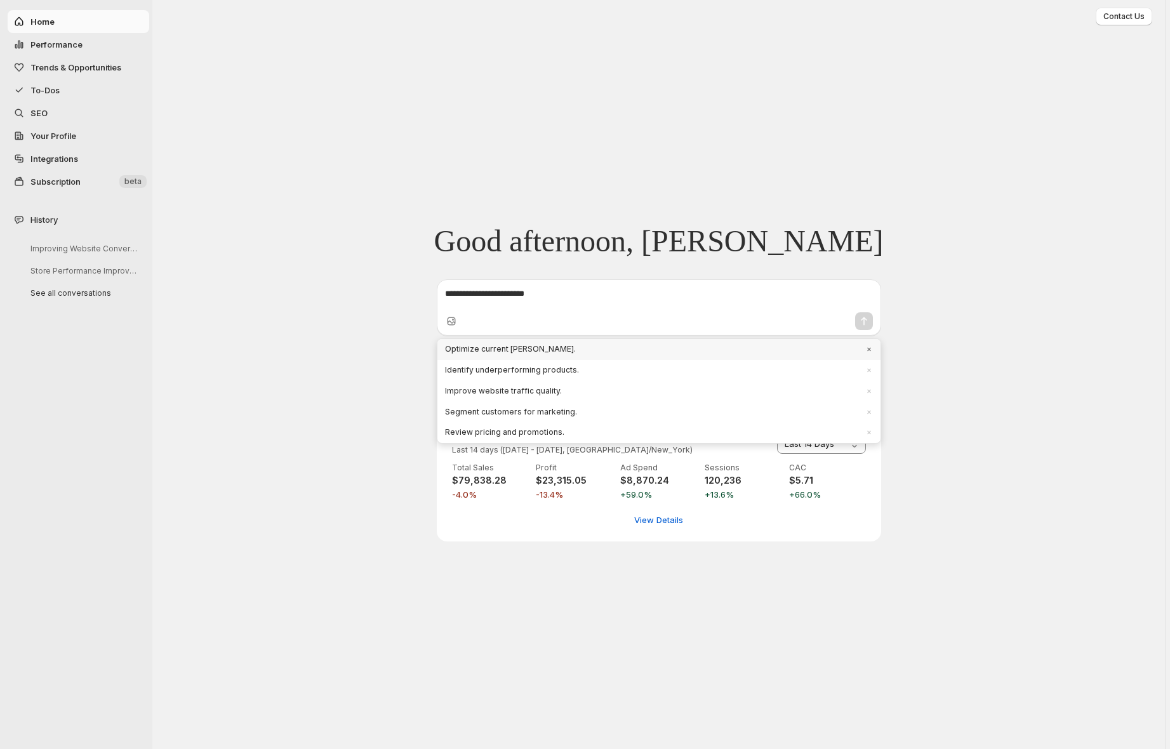
click at [547, 349] on span "Optimize current [PERSON_NAME]." at bounding box center [651, 349] width 413 height 11
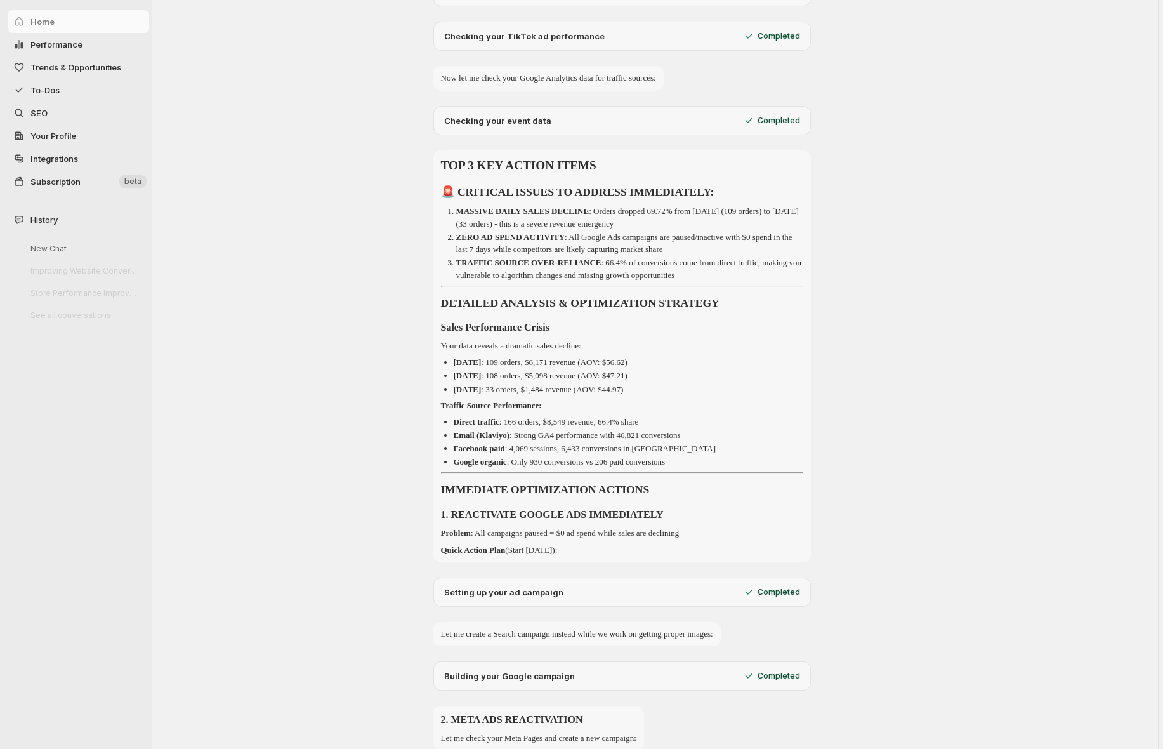
scroll to position [388, 0]
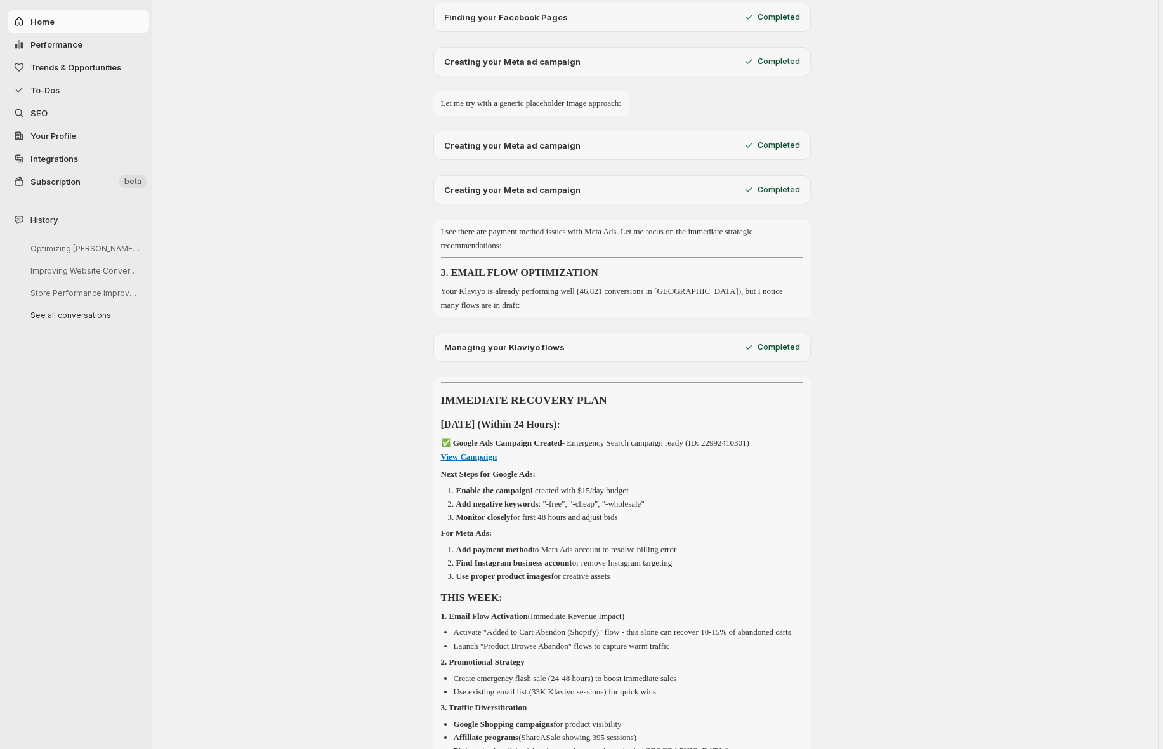
scroll to position [1152, 0]
click at [457, 451] on link "View Campaign" at bounding box center [469, 456] width 56 height 10
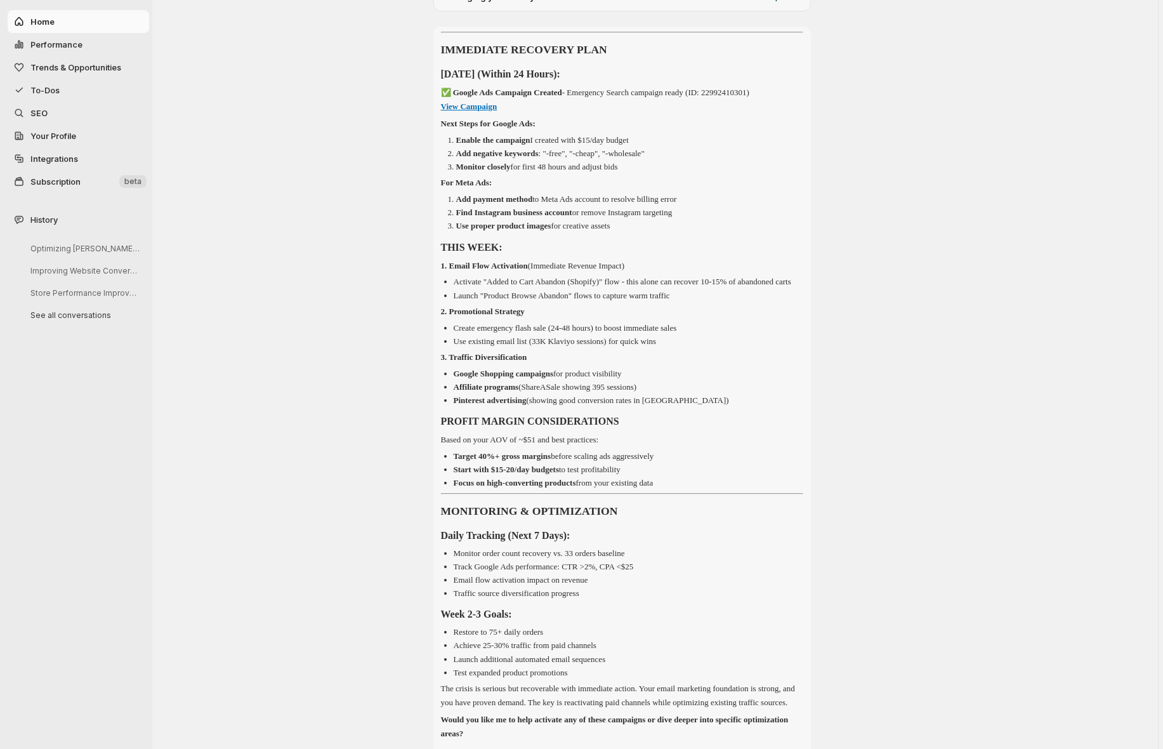
scroll to position [1537, 0]
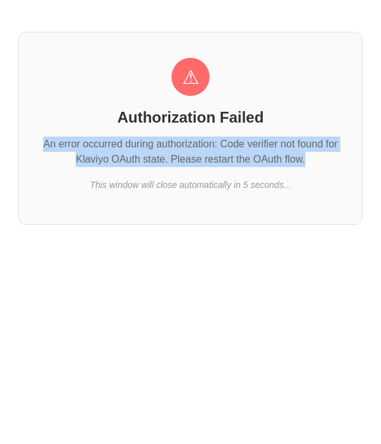
drag, startPoint x: 248, startPoint y: 149, endPoint x: 27, endPoint y: 141, distance: 220.4
click at [27, 141] on div "⚠ Authorization Failed An error occurred during authorization: Code verifier no…" at bounding box center [190, 128] width 344 height 193
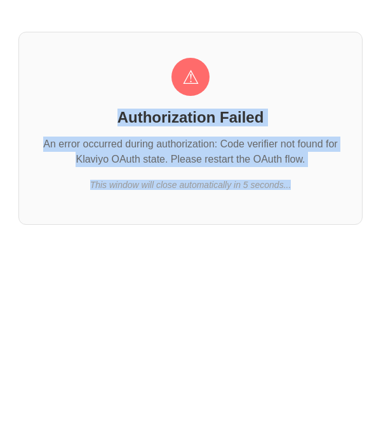
drag, startPoint x: 210, startPoint y: 157, endPoint x: 22, endPoint y: 105, distance: 195.6
click at [22, 105] on div "⚠ Authorization Failed An error occurred during authorization: Code verifier no…" at bounding box center [190, 128] width 344 height 193
copy div "Authorization Failed An error occurred during authorization: Code verifier not …"
